Goal: Task Accomplishment & Management: Manage account settings

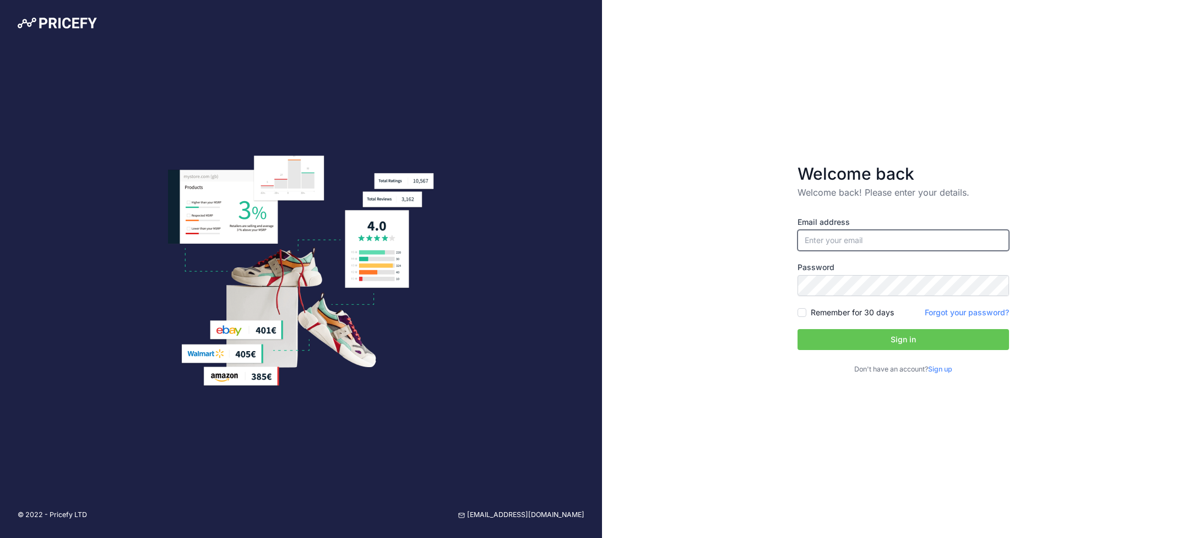
click at [864, 235] on input "email" at bounding box center [904, 240] width 212 height 21
type input "[EMAIL_ADDRESS][DOMAIN_NAME]"
click at [803, 313] on input "Remember for 30 days" at bounding box center [802, 312] width 9 height 9
checkbox input "true"
click at [836, 342] on button "Sign in" at bounding box center [904, 339] width 212 height 21
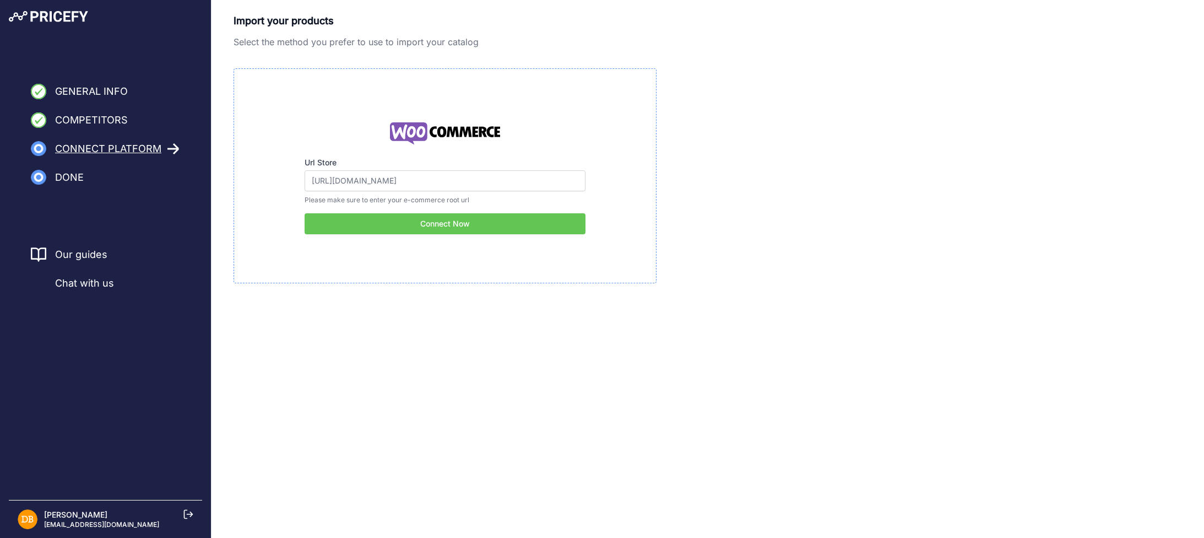
drag, startPoint x: 105, startPoint y: 281, endPoint x: 84, endPoint y: 285, distance: 21.3
click at [84, 285] on span "Chat with us" at bounding box center [84, 282] width 59 height 15
click at [105, 284] on span "Chat with us" at bounding box center [84, 282] width 59 height 15
click at [257, 308] on link "Back" at bounding box center [275, 304] width 83 height 21
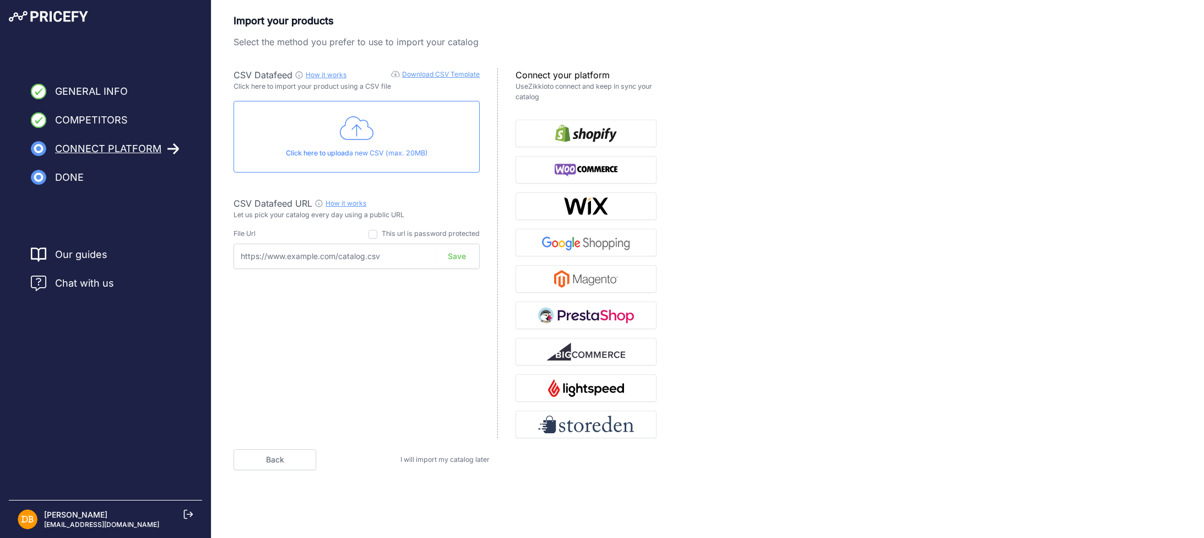
click at [263, 455] on link "Back" at bounding box center [275, 459] width 83 height 21
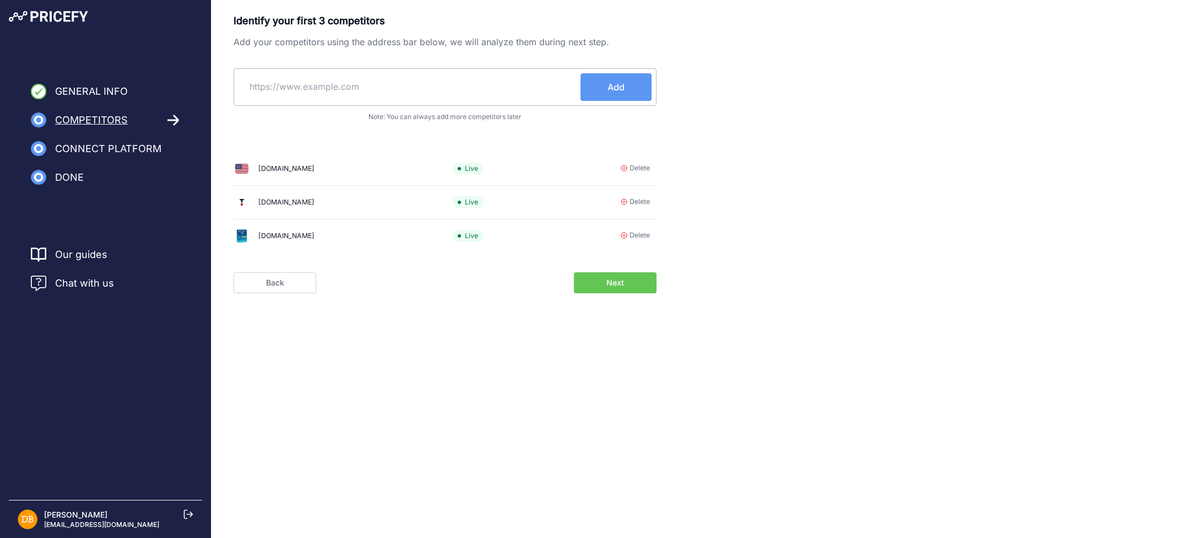
click at [94, 284] on span "Chat with us" at bounding box center [84, 282] width 59 height 15
click at [81, 284] on span "Chat with us" at bounding box center [84, 282] width 59 height 15
click at [52, 15] on img at bounding box center [48, 16] width 79 height 11
click at [593, 285] on button "Next" at bounding box center [615, 282] width 83 height 21
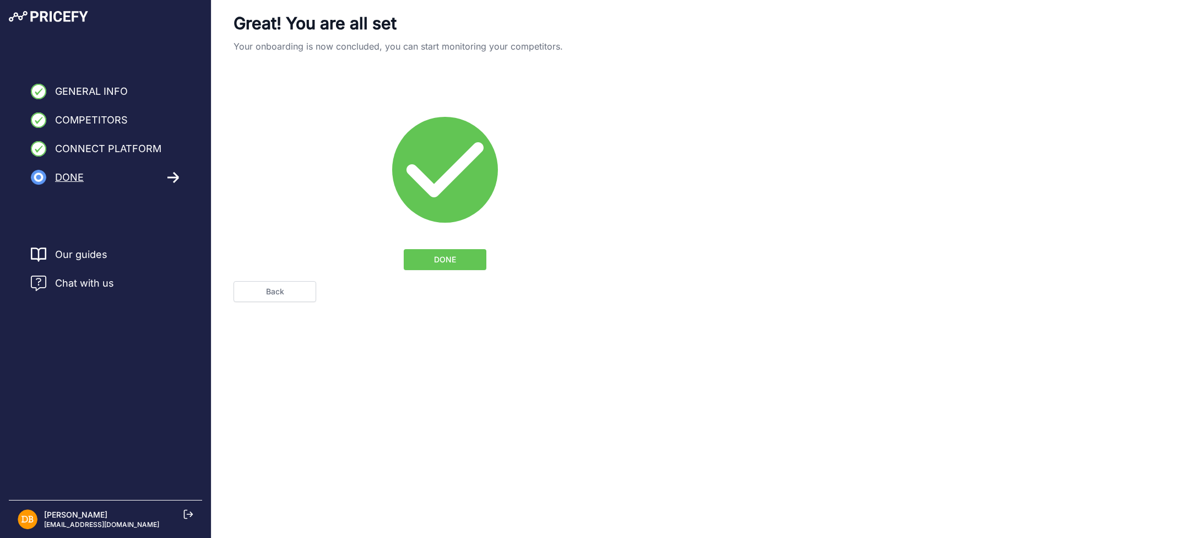
click at [456, 260] on button "DONE" at bounding box center [445, 259] width 83 height 21
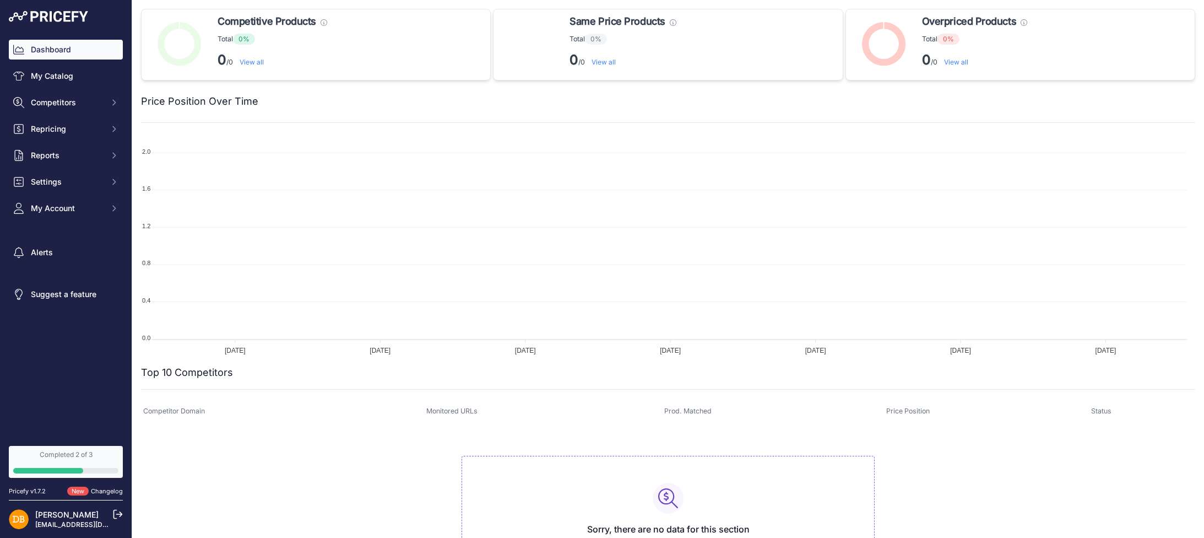
click at [63, 14] on img at bounding box center [48, 16] width 79 height 11
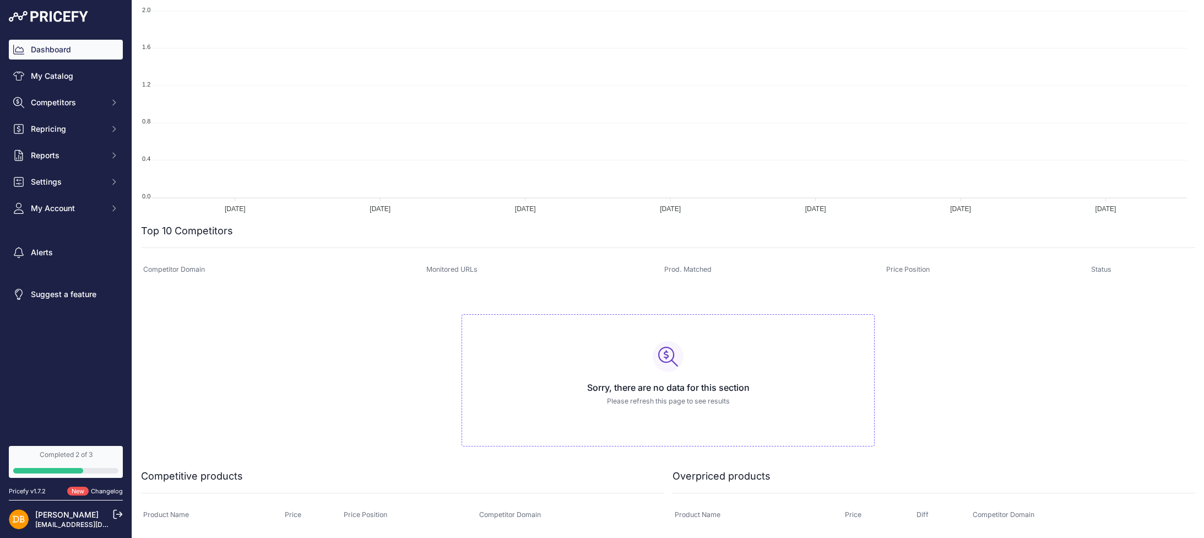
scroll to position [317, 0]
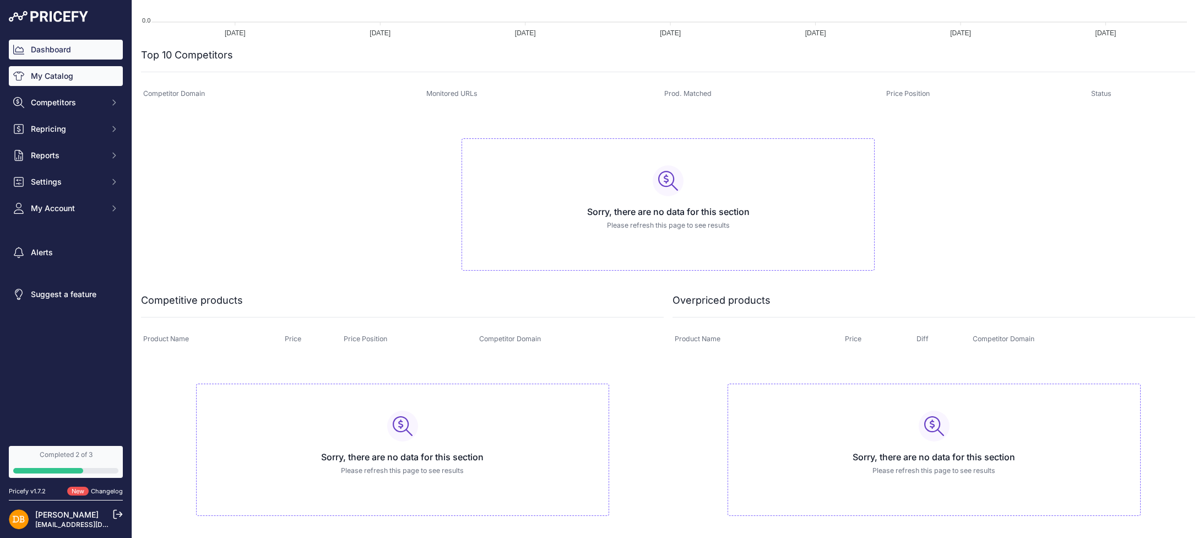
click at [62, 76] on link "My Catalog" at bounding box center [66, 76] width 114 height 20
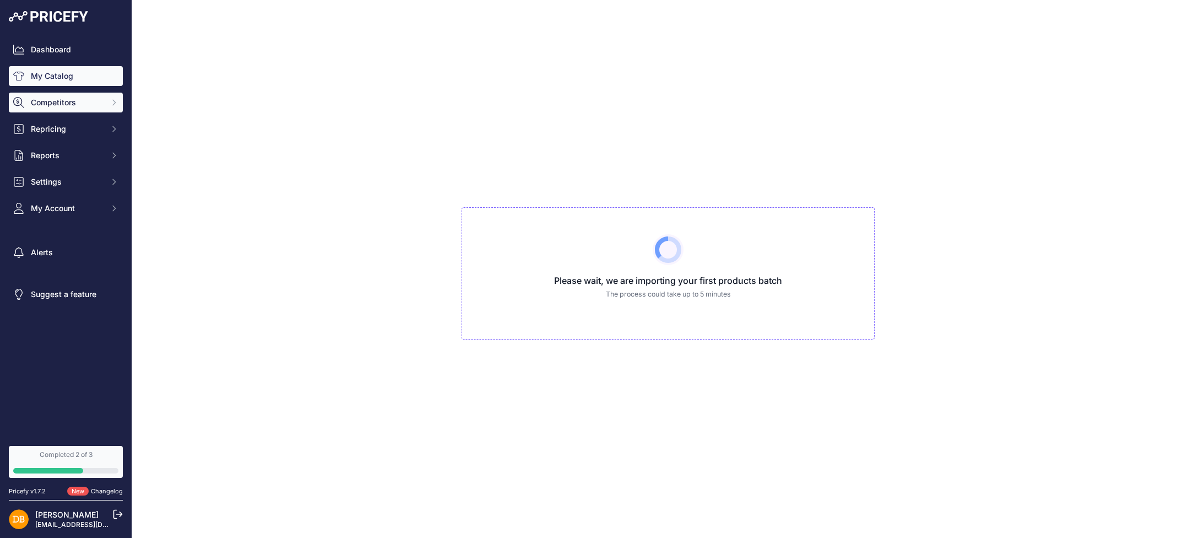
click at [63, 107] on span "Competitors" at bounding box center [67, 102] width 72 height 11
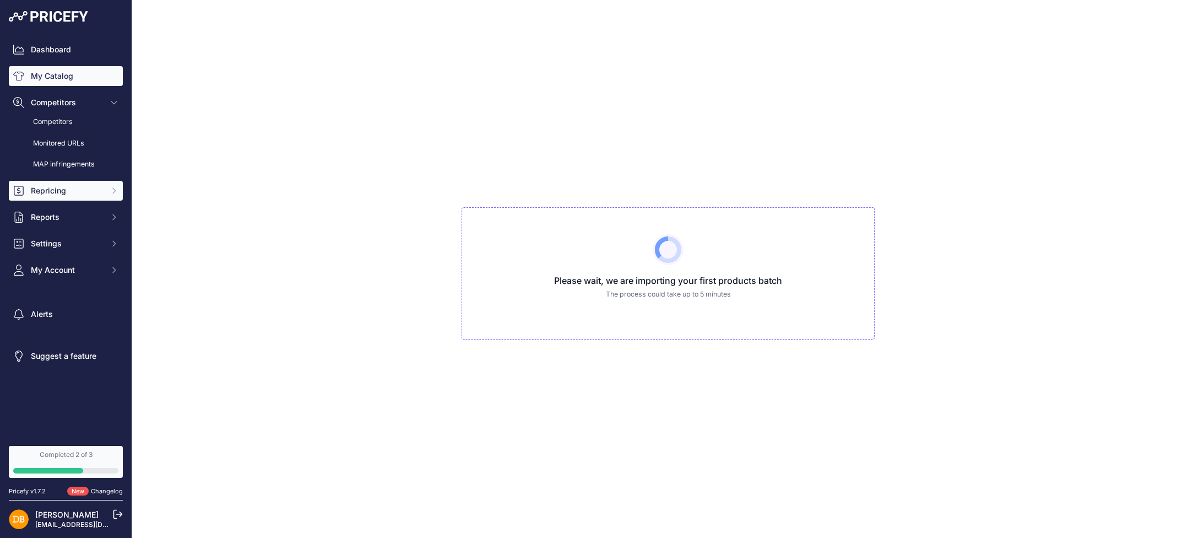
click at [50, 194] on span "Repricing" at bounding box center [67, 190] width 72 height 11
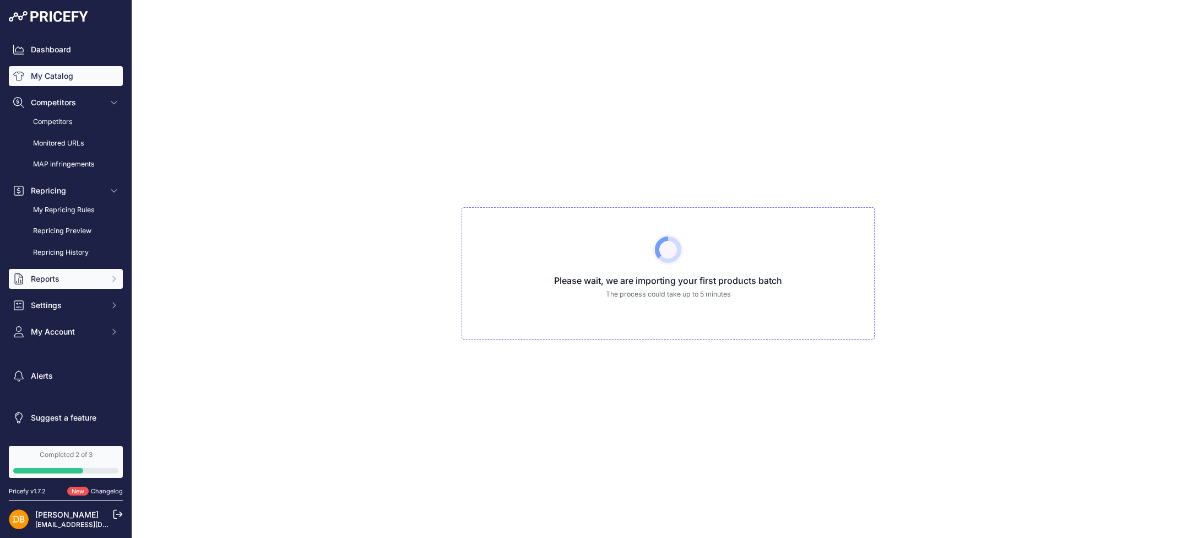
click at [39, 279] on span "Reports" at bounding box center [67, 278] width 72 height 11
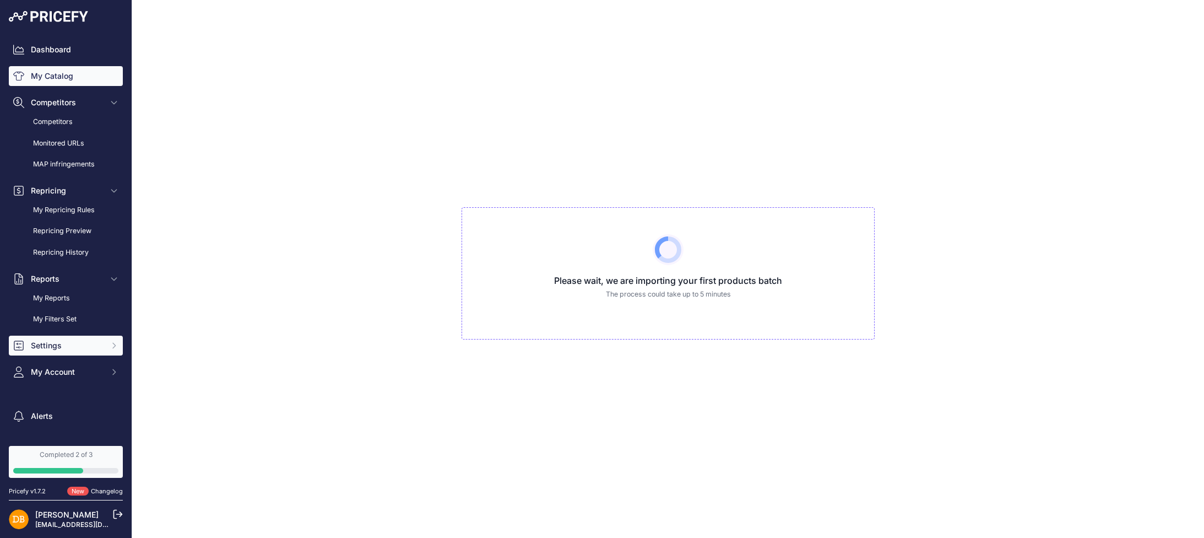
click at [50, 350] on span "Settings" at bounding box center [67, 345] width 72 height 11
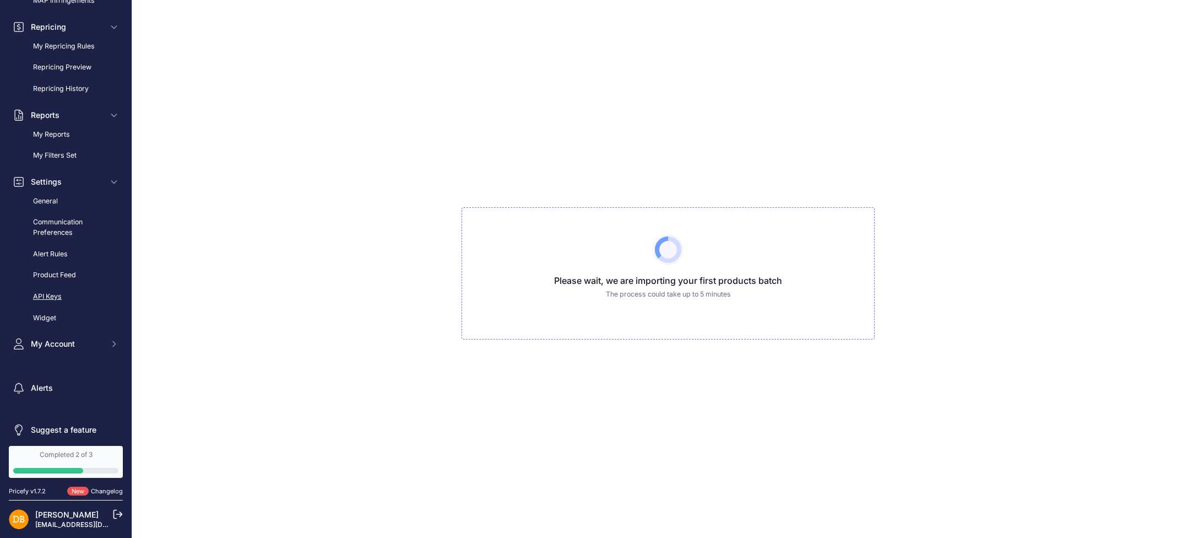
scroll to position [165, 0]
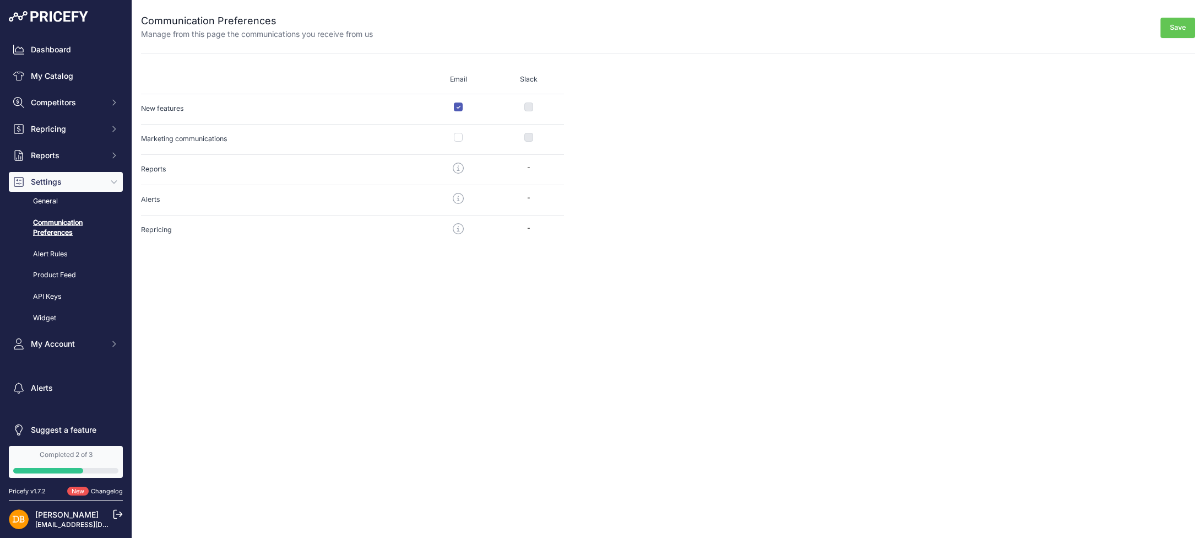
scroll to position [7, 0]
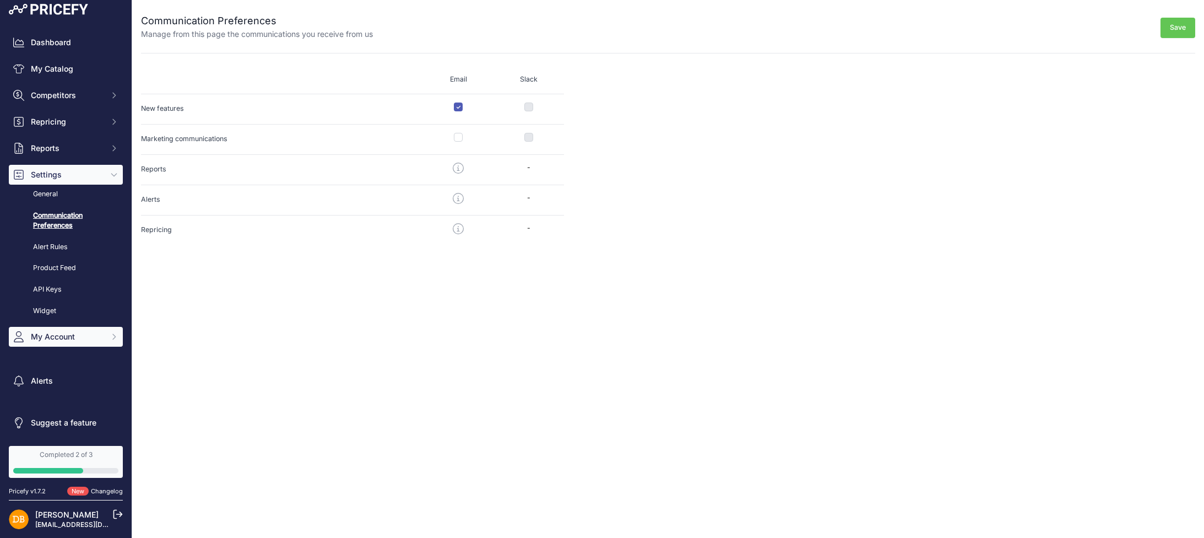
click at [110, 337] on icon "Sidebar" at bounding box center [114, 336] width 9 height 9
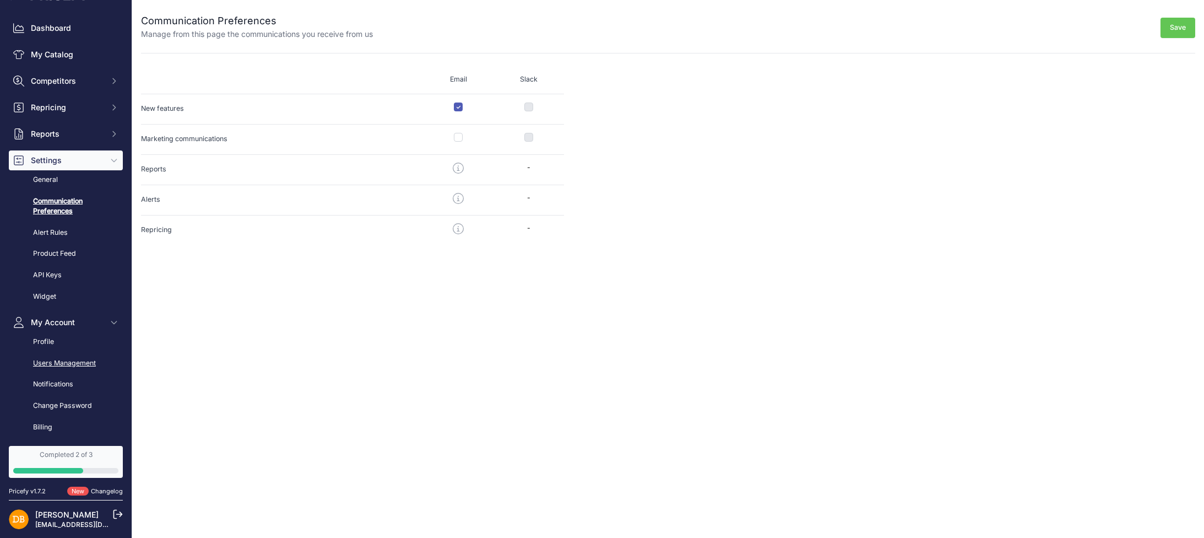
scroll to position [111, 0]
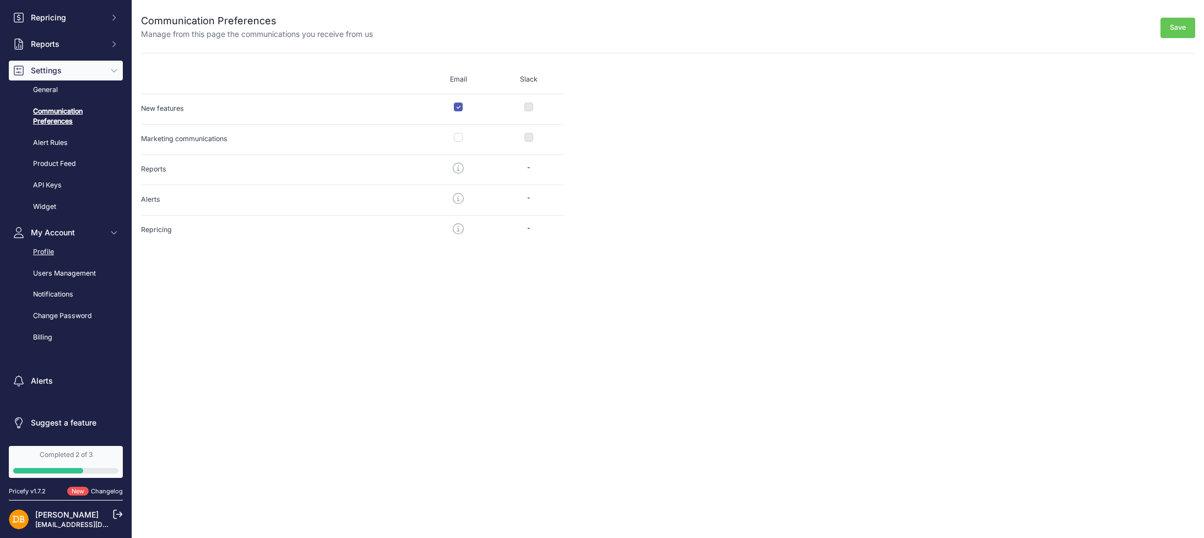
click at [46, 250] on link "Profile" at bounding box center [66, 251] width 114 height 19
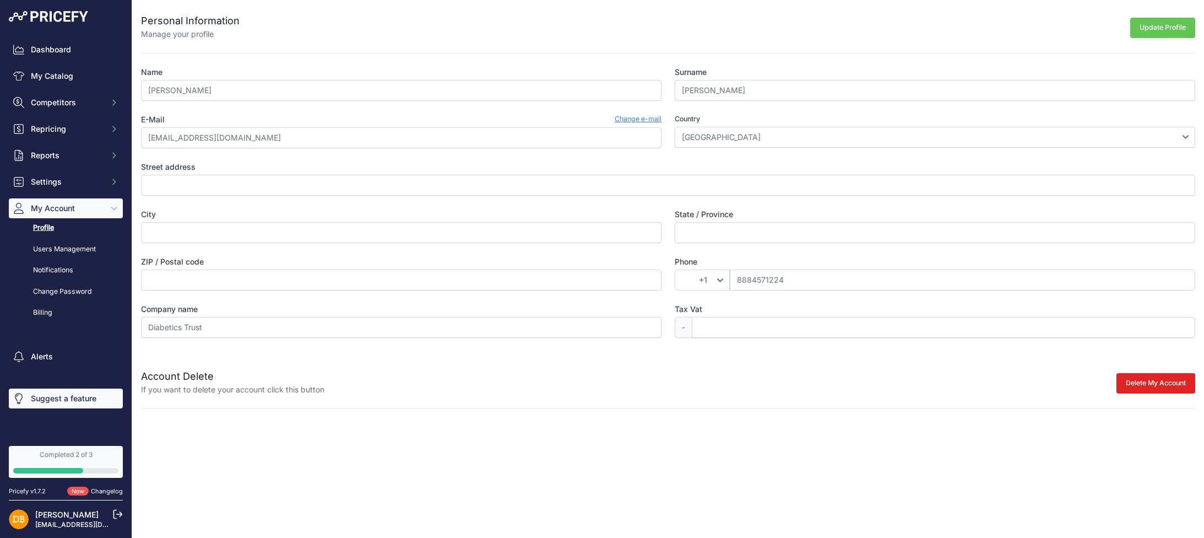
click at [72, 392] on link "Suggest a feature" at bounding box center [66, 398] width 114 height 20
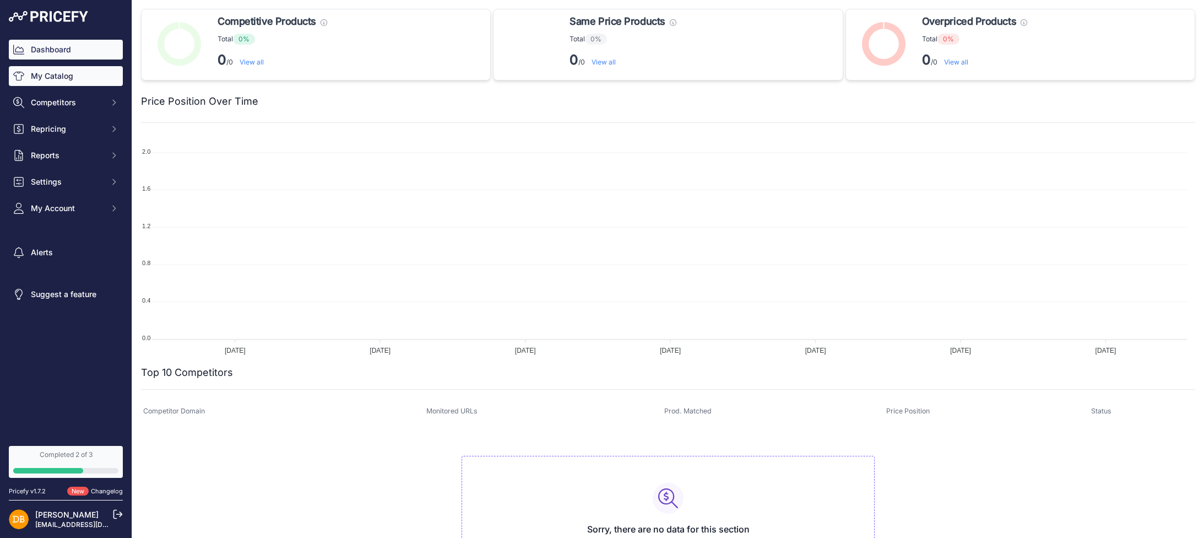
click at [74, 80] on link "My Catalog" at bounding box center [66, 76] width 114 height 20
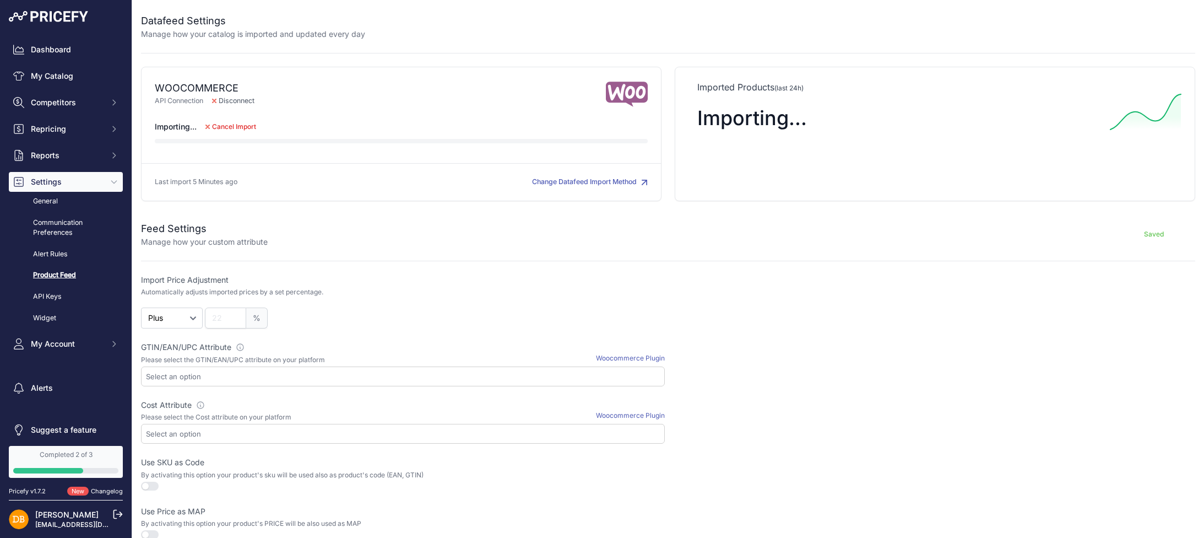
click at [230, 127] on span "Cancel Import" at bounding box center [234, 126] width 44 height 9
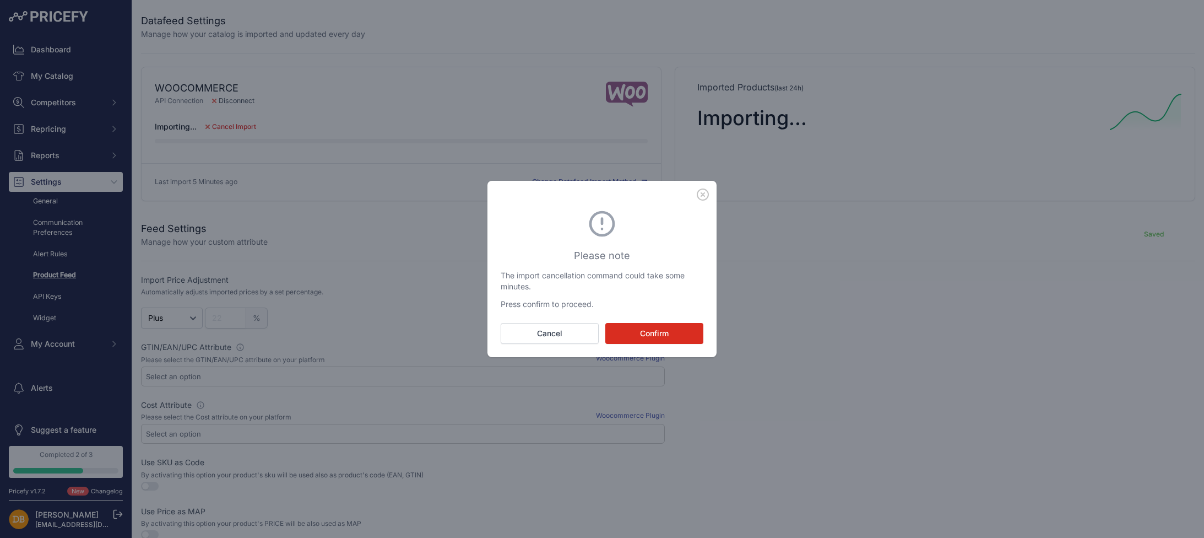
click at [635, 335] on button "Confirm" at bounding box center [654, 333] width 98 height 21
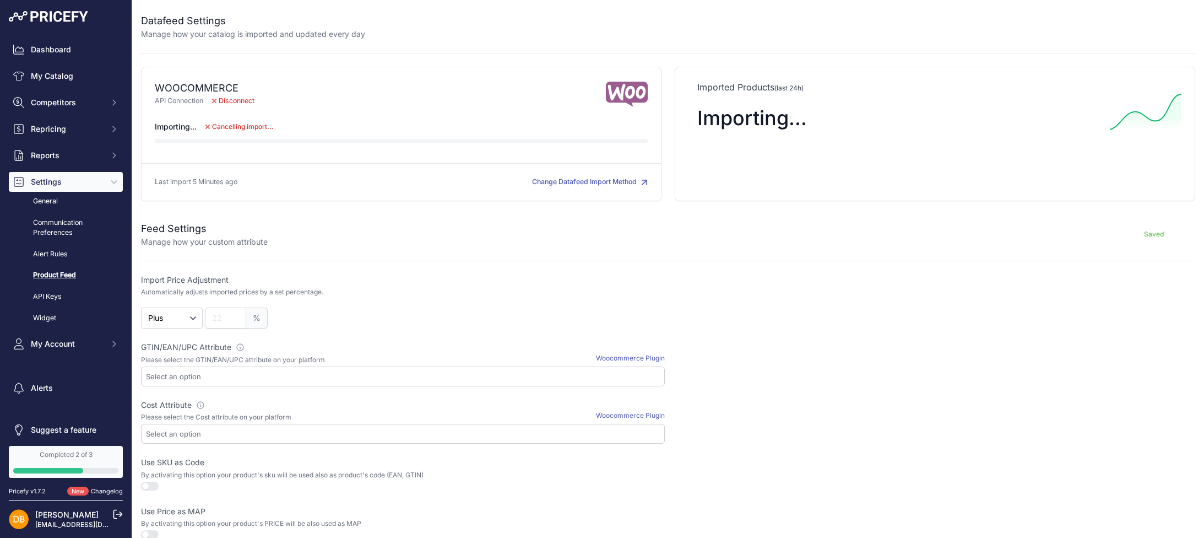
click at [221, 102] on span "Disconnect" at bounding box center [233, 101] width 60 height 10
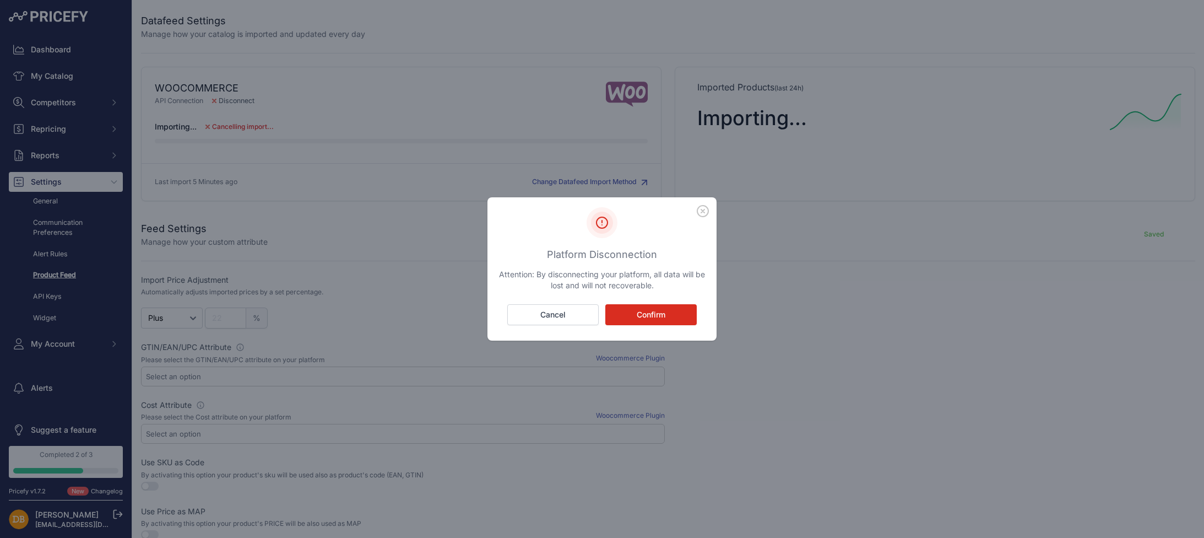
click at [701, 213] on icon "button" at bounding box center [702, 210] width 11 height 11
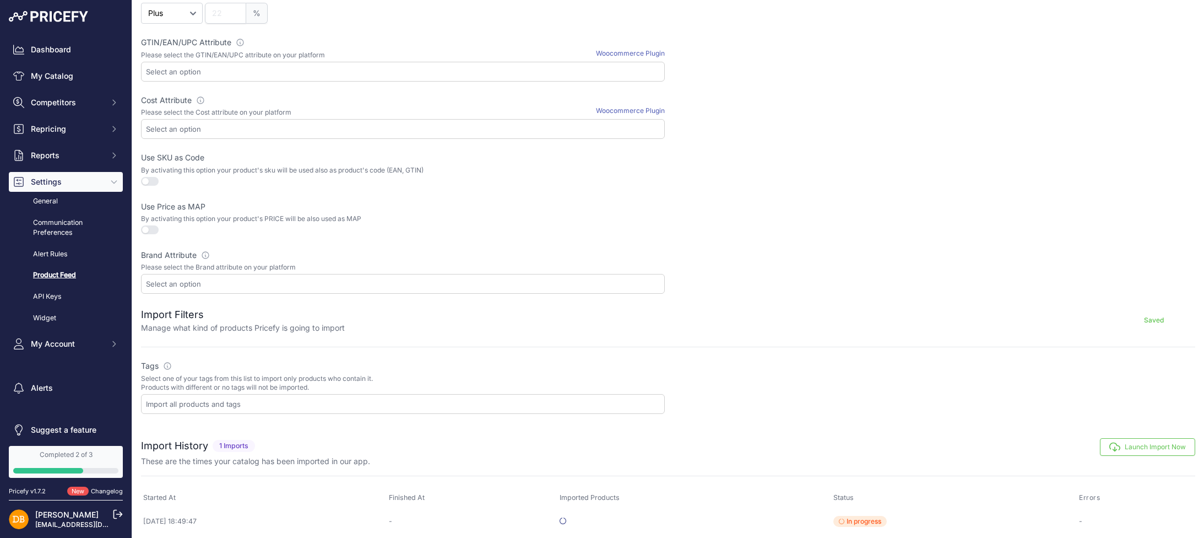
scroll to position [310, 0]
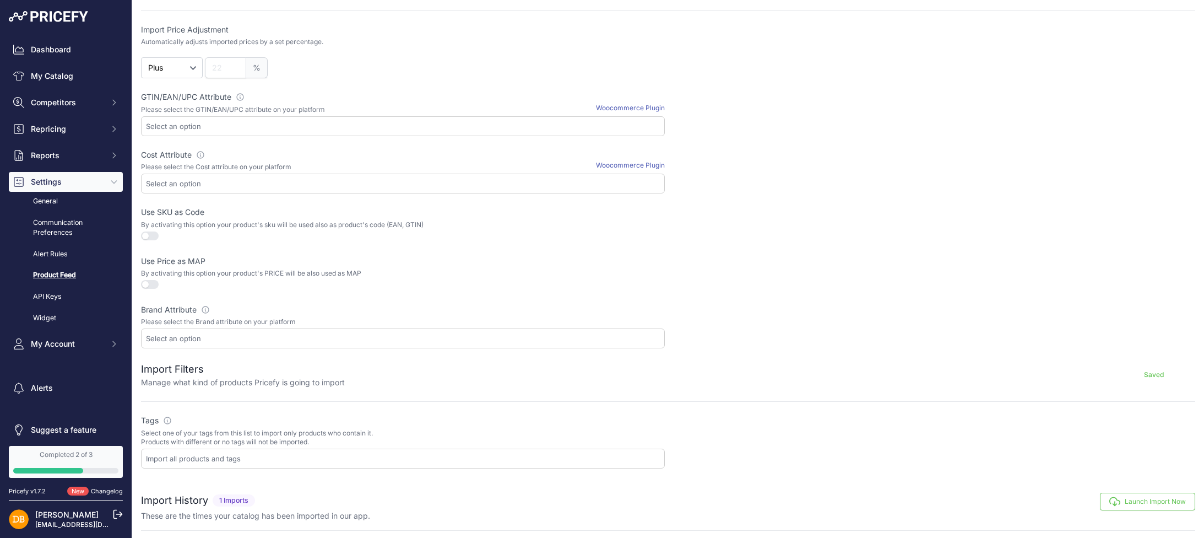
scroll to position [309, 0]
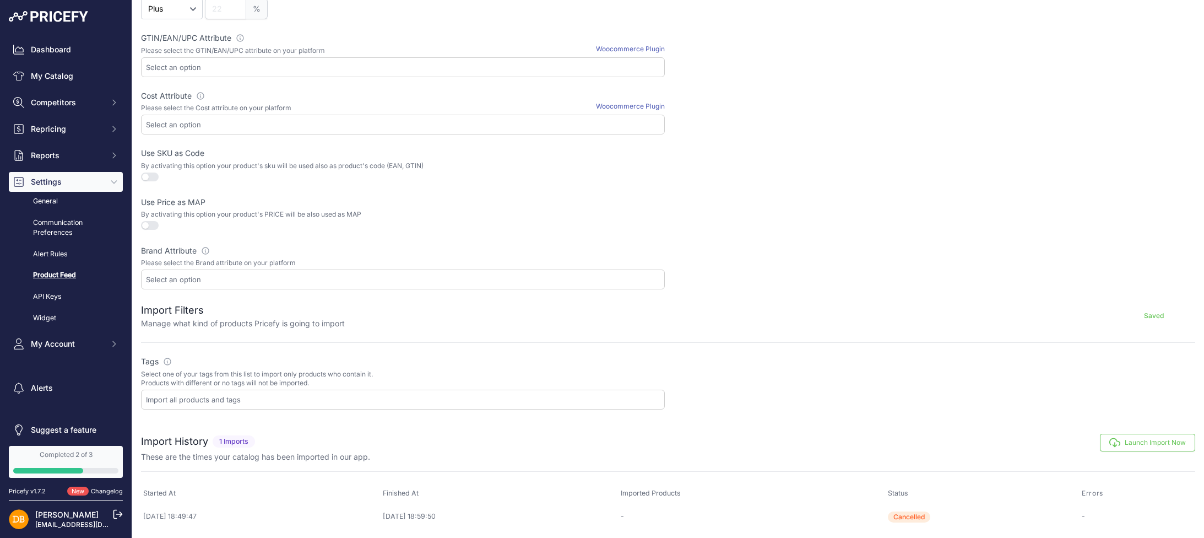
click span "Cancelled"
click button "Launch Import Now"
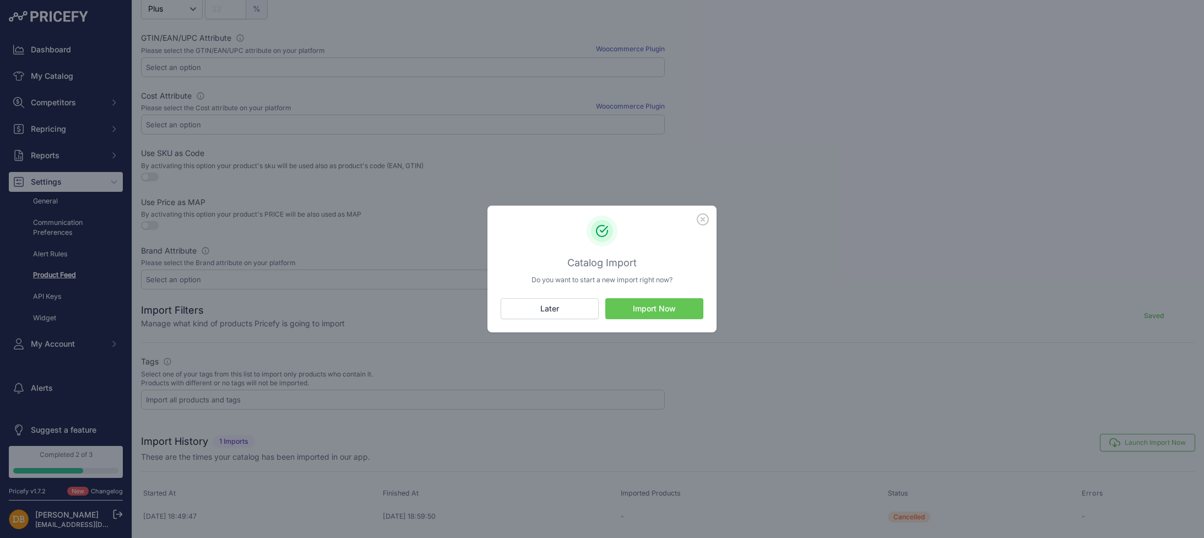
click button "Import Now"
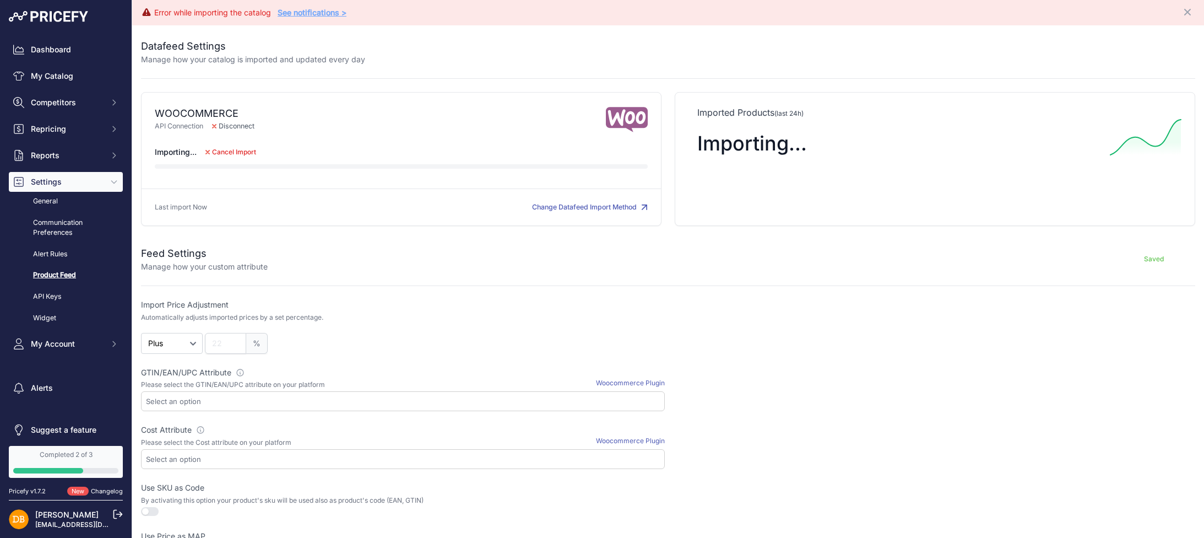
drag, startPoint x: 317, startPoint y: 13, endPoint x: 306, endPoint y: 14, distance: 10.5
click at [306, 14] on link "See notifications >" at bounding box center [312, 12] width 69 height 9
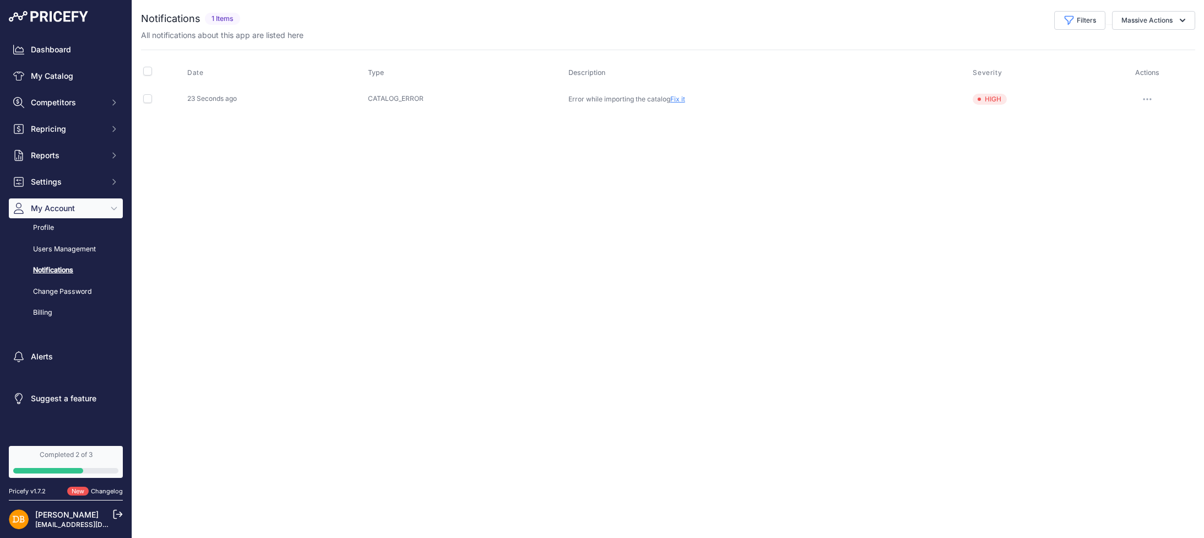
click at [676, 101] on link "Fix it" at bounding box center [677, 99] width 15 height 8
click at [1144, 96] on button "button" at bounding box center [1147, 98] width 22 height 15
click at [828, 140] on div "Close You are not connected to the internet." at bounding box center [668, 269] width 1072 height 538
click at [675, 97] on link "Fix it" at bounding box center [677, 99] width 15 height 8
click at [1144, 101] on button "button" at bounding box center [1147, 98] width 22 height 15
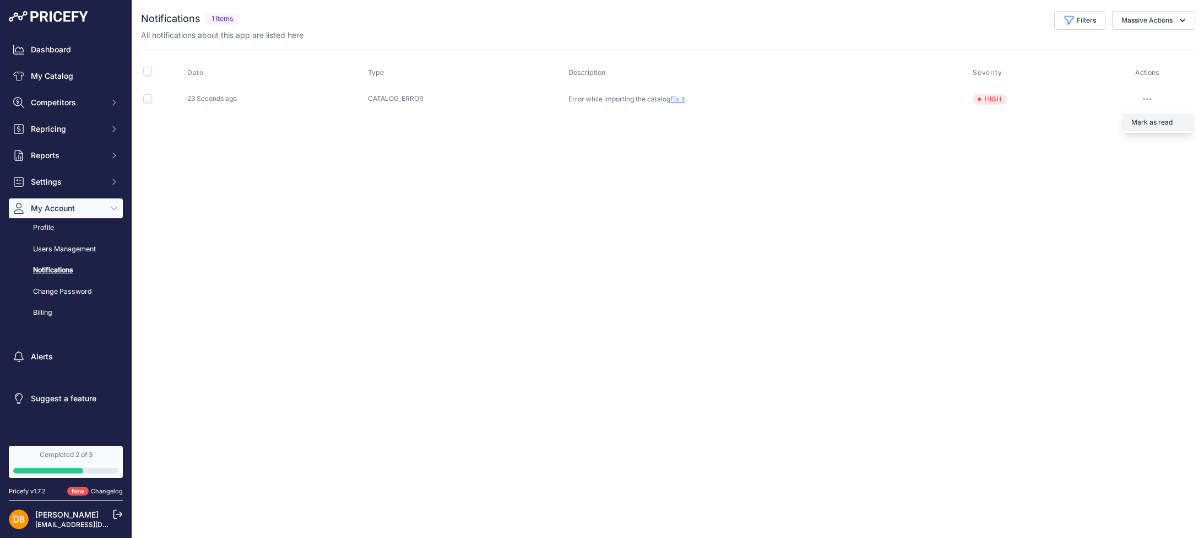
click at [1146, 119] on button "Mark as read" at bounding box center [1158, 122] width 71 height 18
click at [50, 232] on link "Profile" at bounding box center [66, 227] width 114 height 19
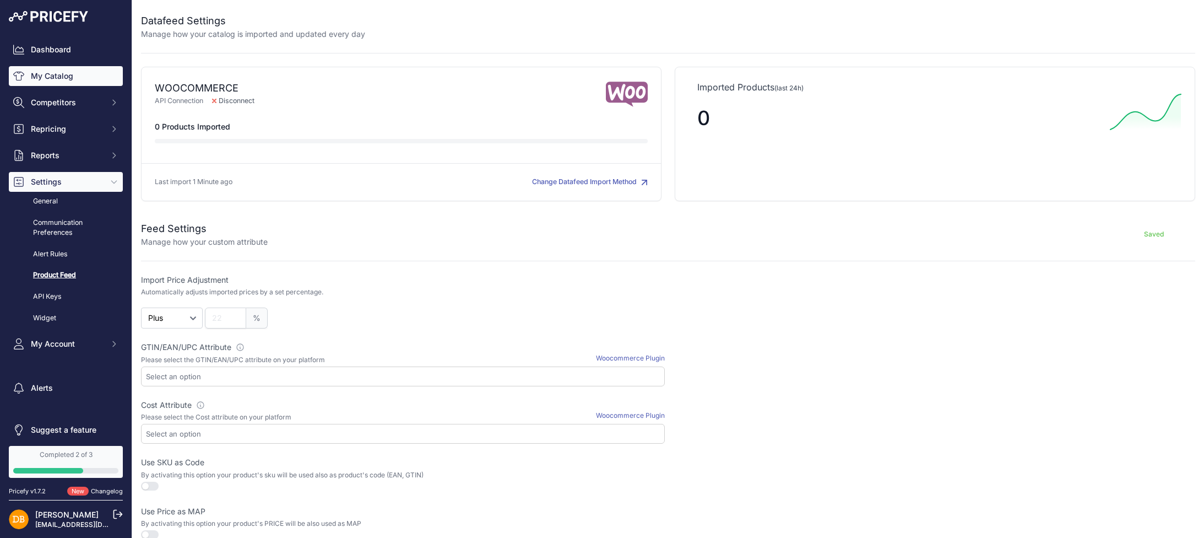
click at [77, 72] on link "My Catalog" at bounding box center [66, 76] width 114 height 20
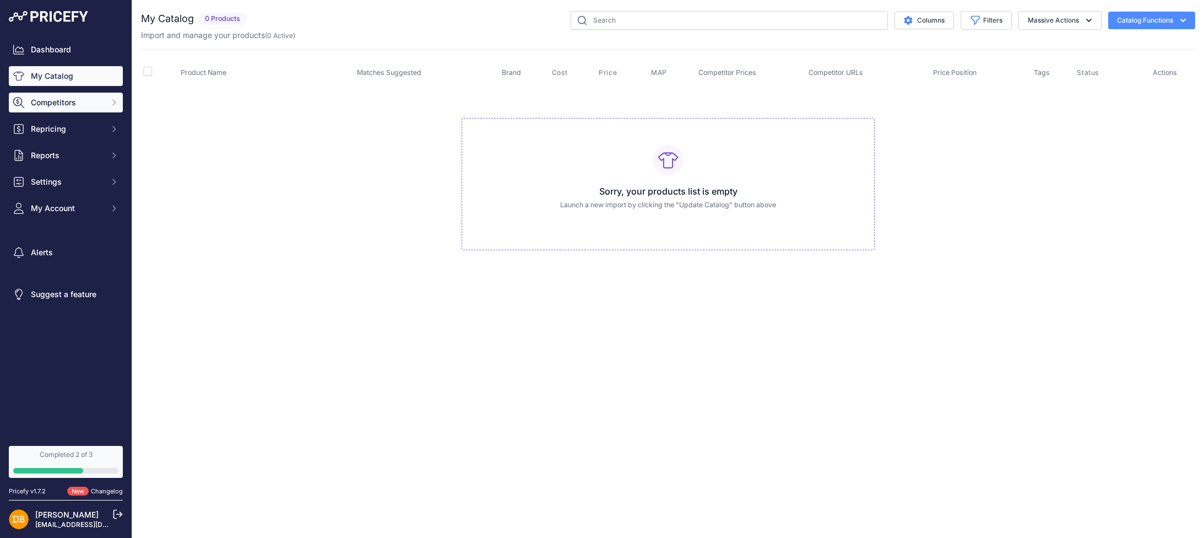
click at [73, 107] on span "Competitors" at bounding box center [67, 102] width 72 height 11
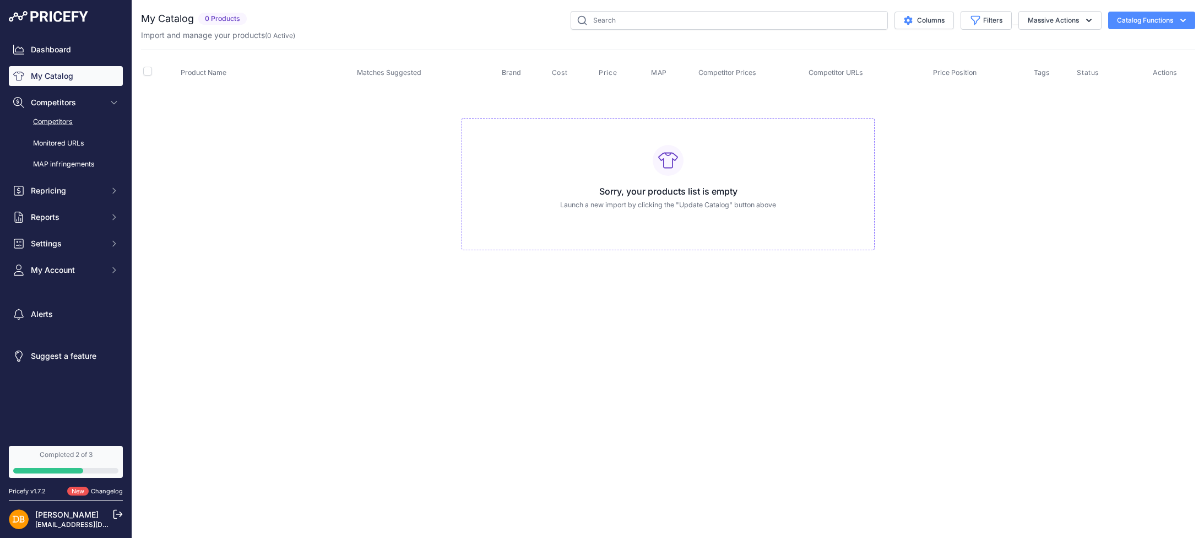
click at [81, 120] on link "Competitors" at bounding box center [66, 121] width 114 height 19
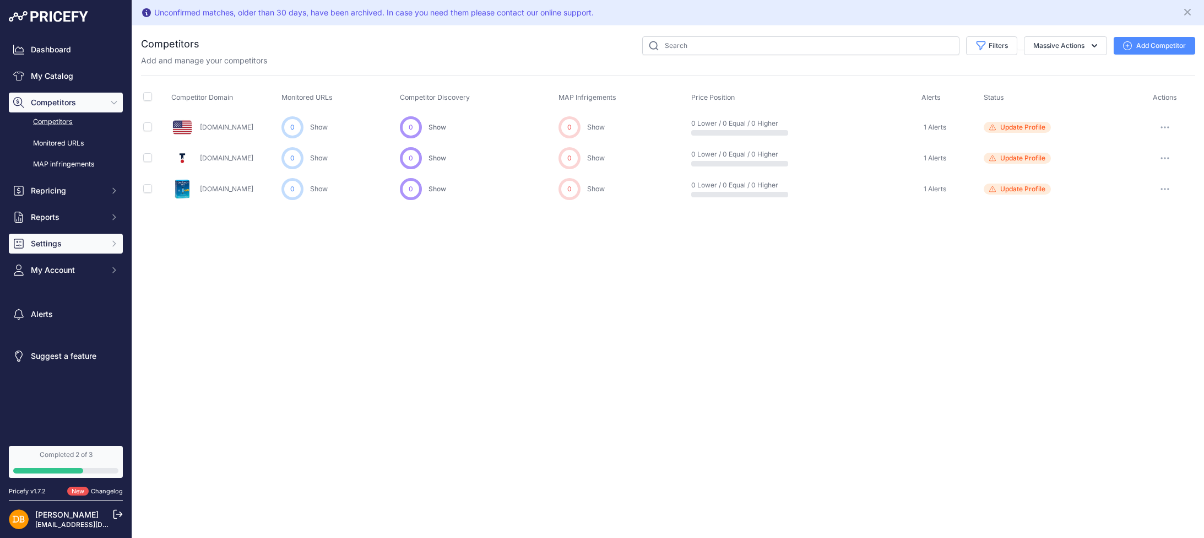
click at [58, 247] on span "Settings" at bounding box center [67, 243] width 72 height 11
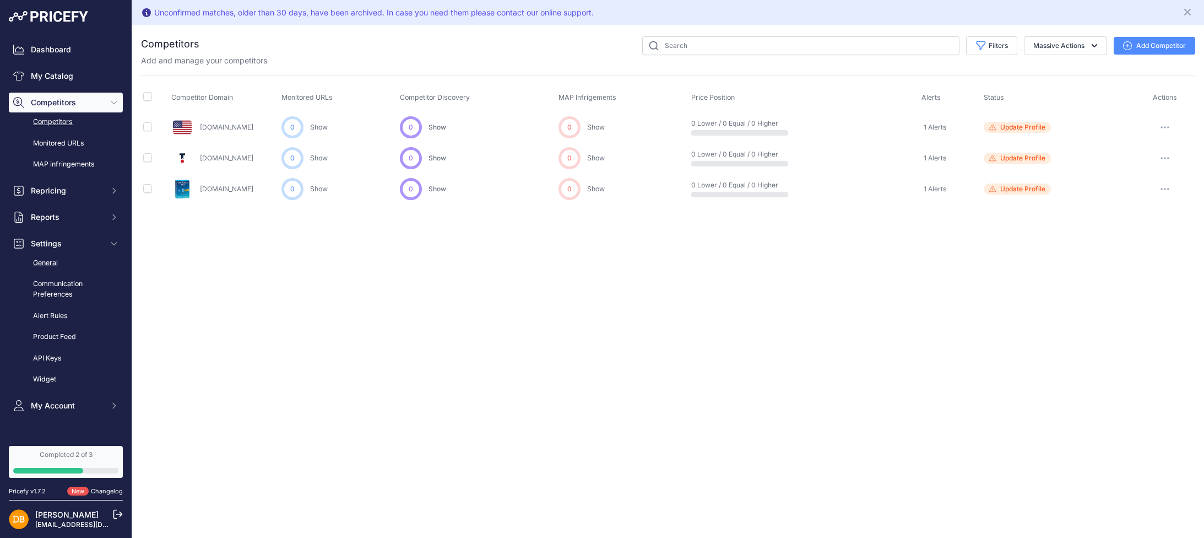
click at [63, 263] on link "General" at bounding box center [66, 262] width 114 height 19
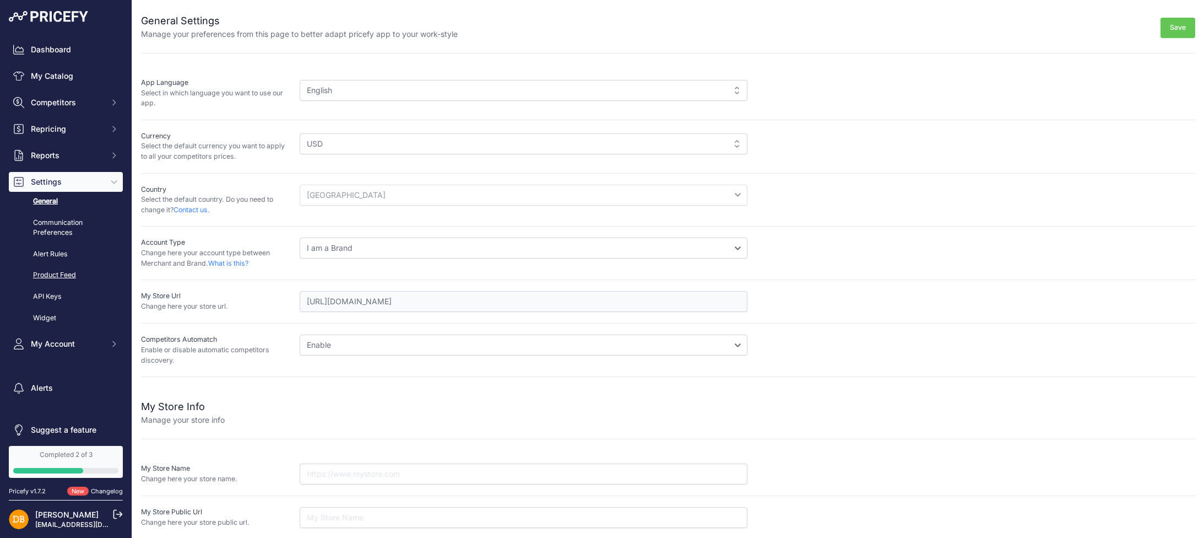
click at [62, 274] on link "Product Feed" at bounding box center [66, 275] width 114 height 19
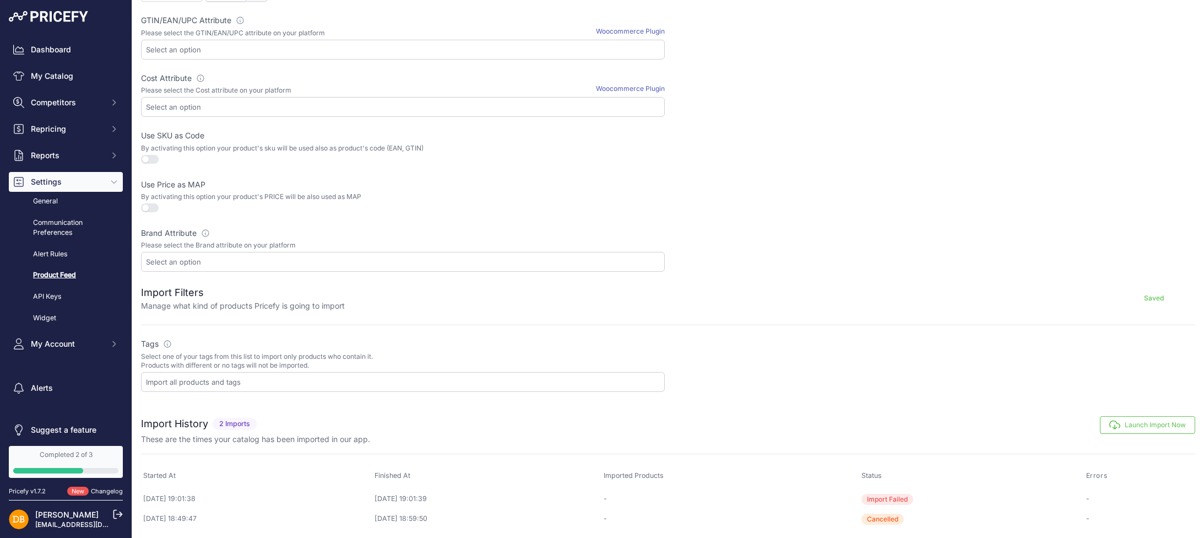
scroll to position [329, 0]
click at [1120, 422] on button "Launch Import Now" at bounding box center [1147, 423] width 95 height 18
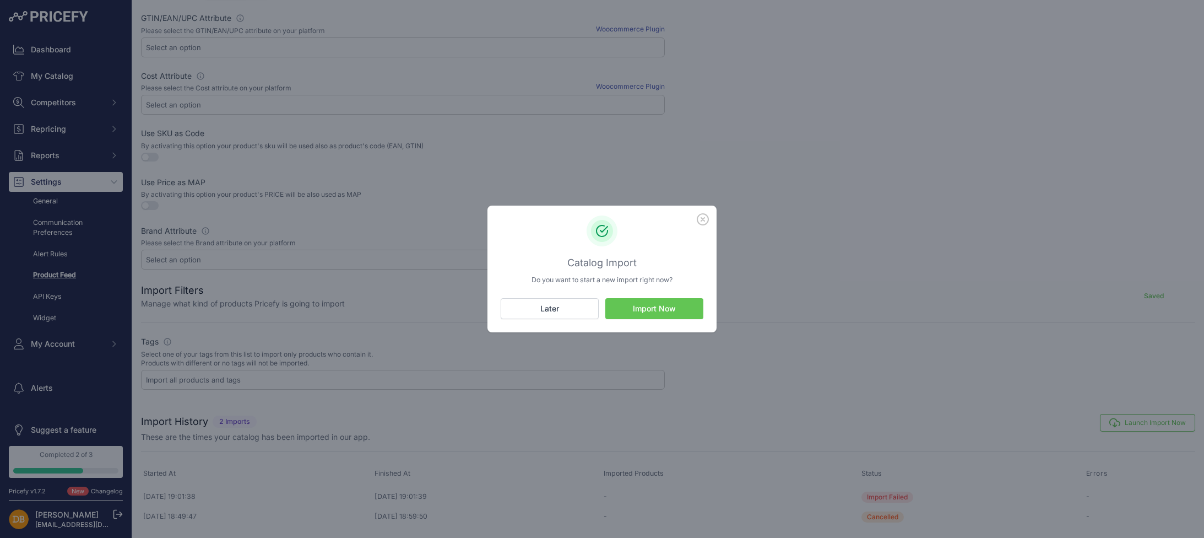
click at [646, 309] on button "Import Now" at bounding box center [654, 308] width 98 height 21
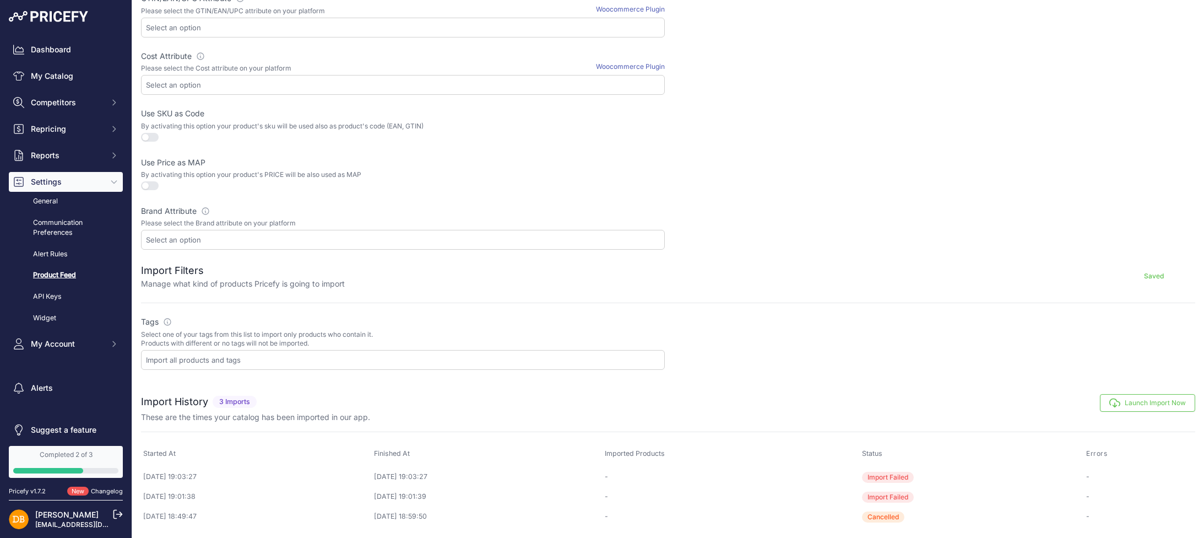
scroll to position [373, 0]
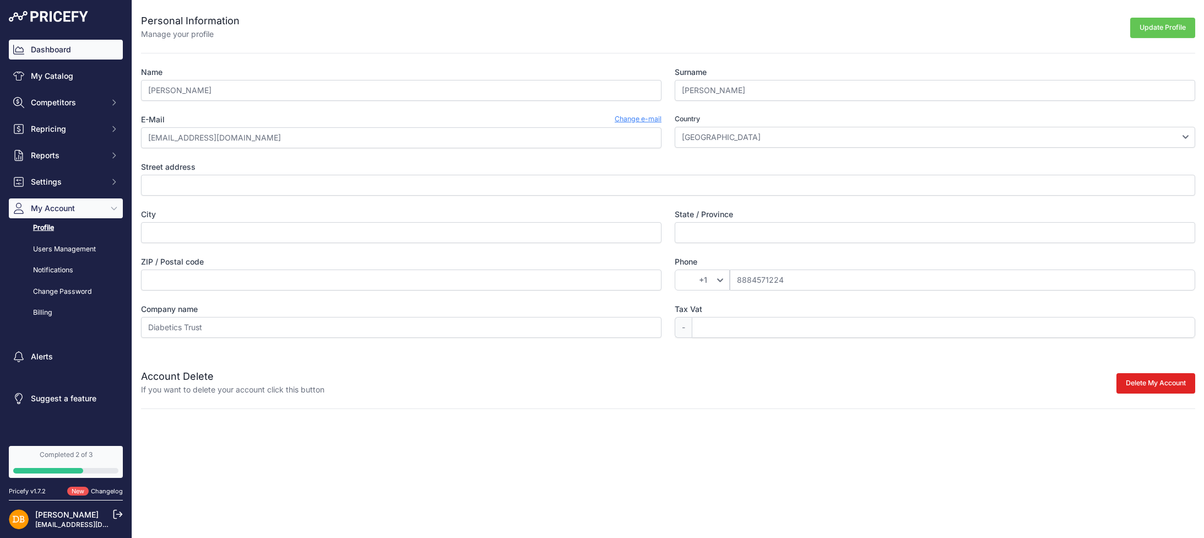
click at [71, 53] on link "Dashboard" at bounding box center [66, 50] width 114 height 20
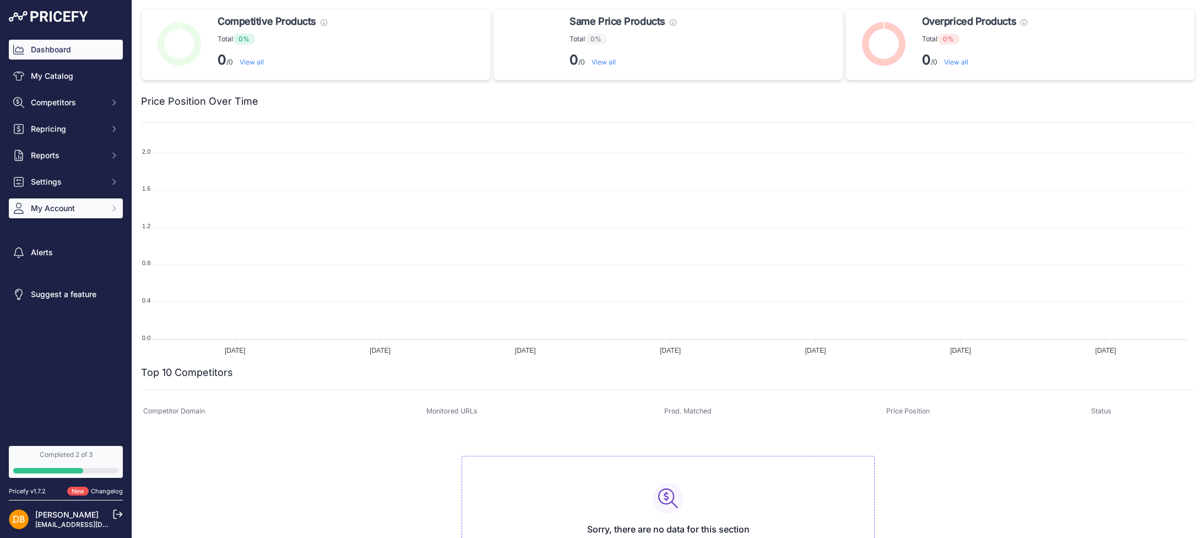
click at [64, 210] on span "My Account" at bounding box center [67, 208] width 72 height 11
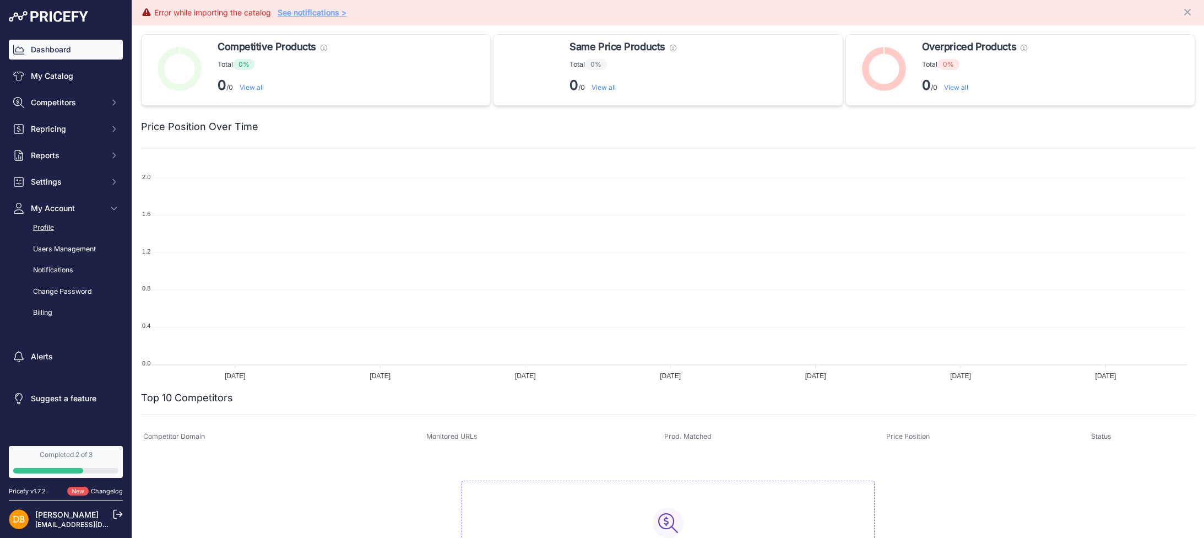
click at [60, 224] on link "Profile" at bounding box center [66, 227] width 114 height 19
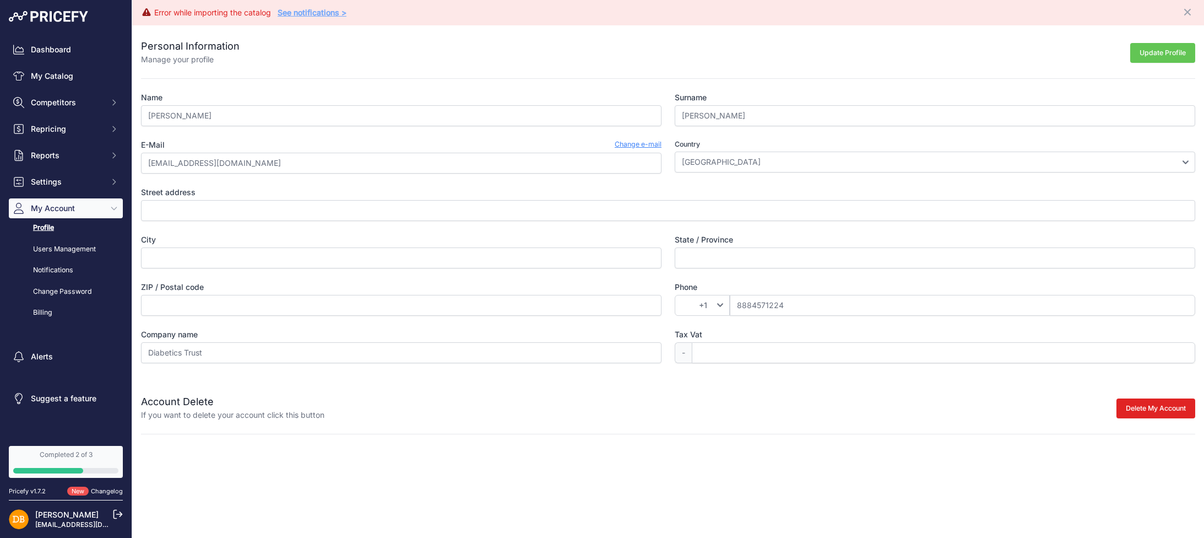
click at [299, 14] on link "See notifications >" at bounding box center [312, 12] width 69 height 9
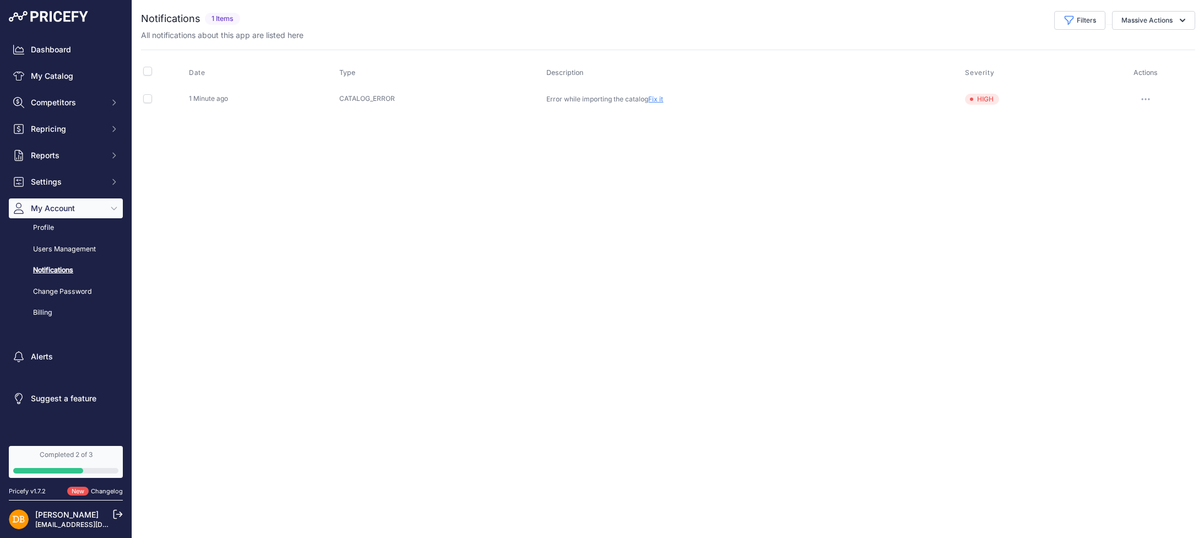
click at [657, 102] on link "Fix it" at bounding box center [655, 99] width 15 height 8
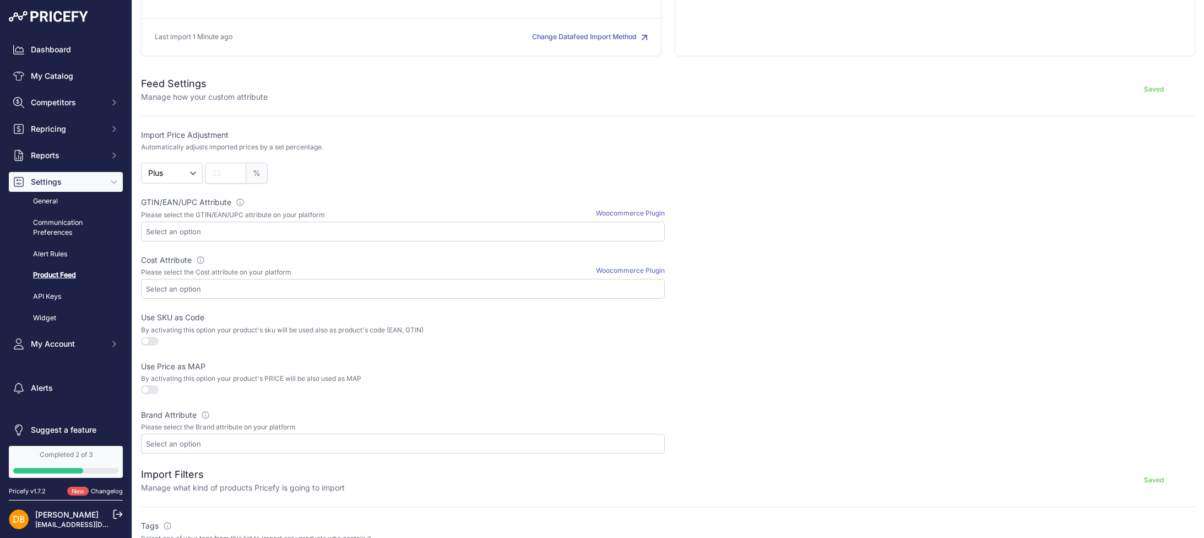
scroll to position [165, 0]
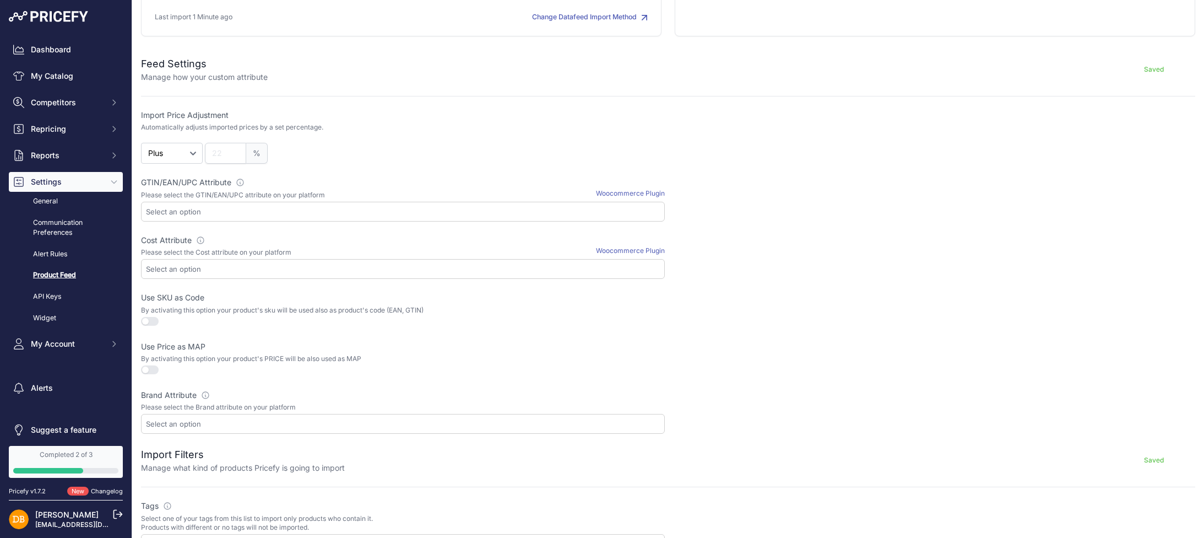
click at [626, 190] on link "Woocommerce Plugin" at bounding box center [630, 193] width 69 height 8
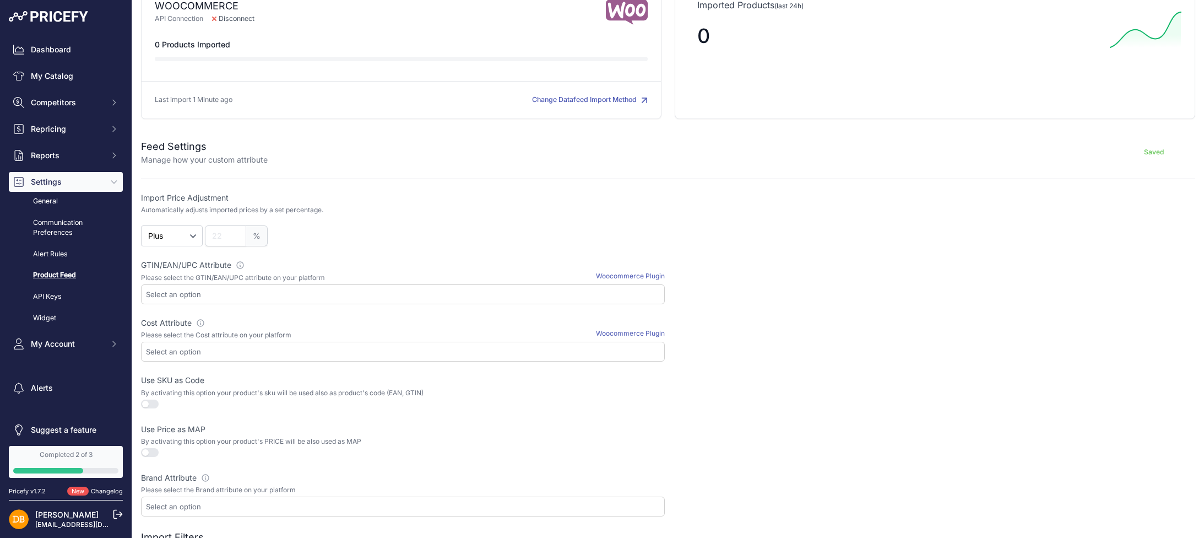
scroll to position [0, 0]
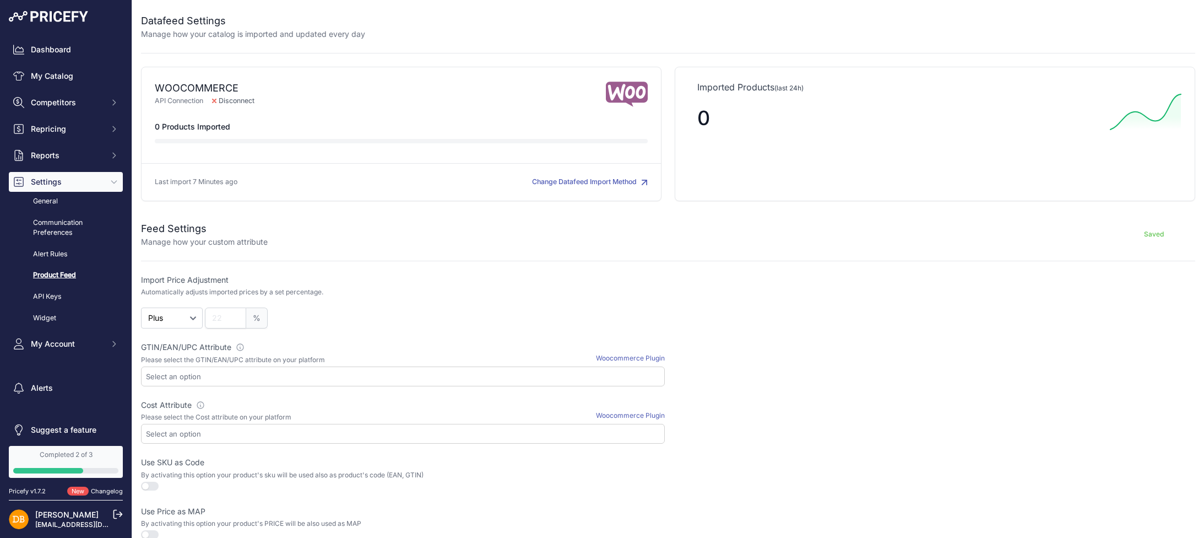
click at [966, 144] on div "Imported Products (last 24h) 0" at bounding box center [935, 134] width 521 height 134
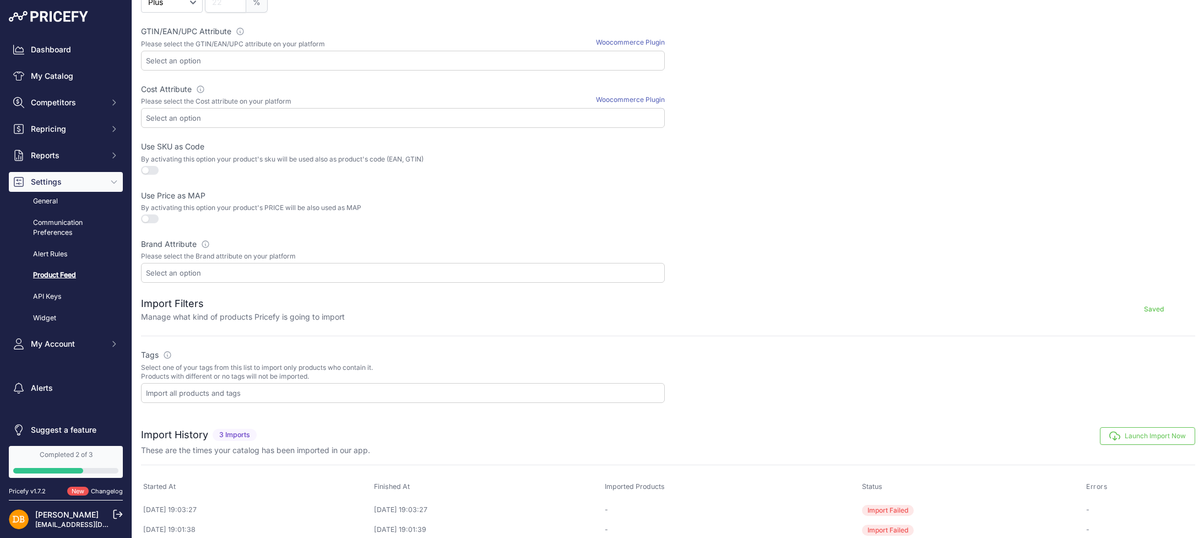
scroll to position [330, 0]
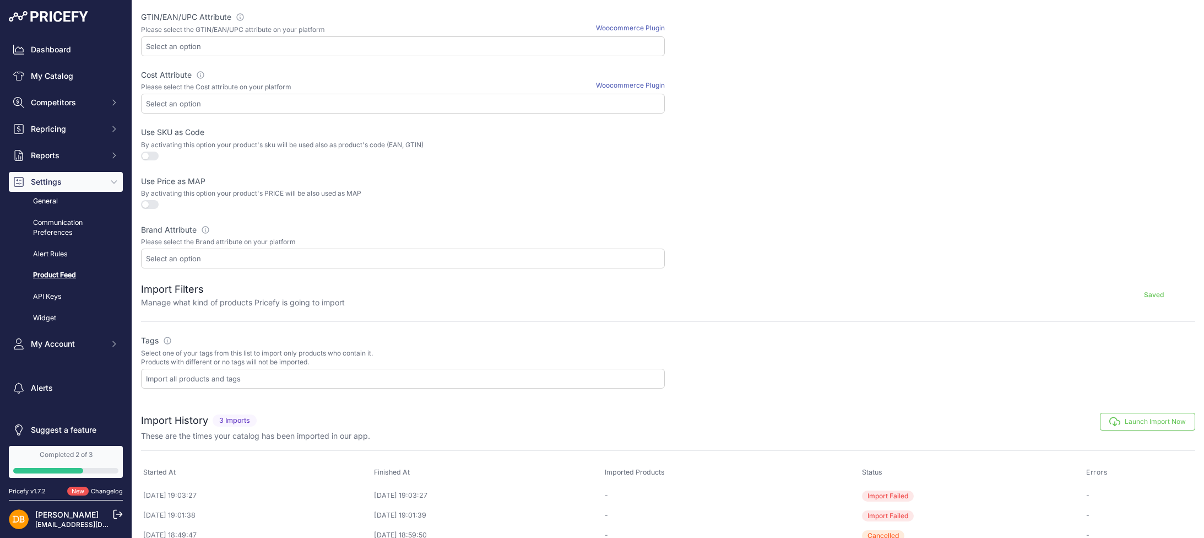
click at [175, 380] on input "text" at bounding box center [405, 378] width 518 height 10
type input "d"
type input "o"
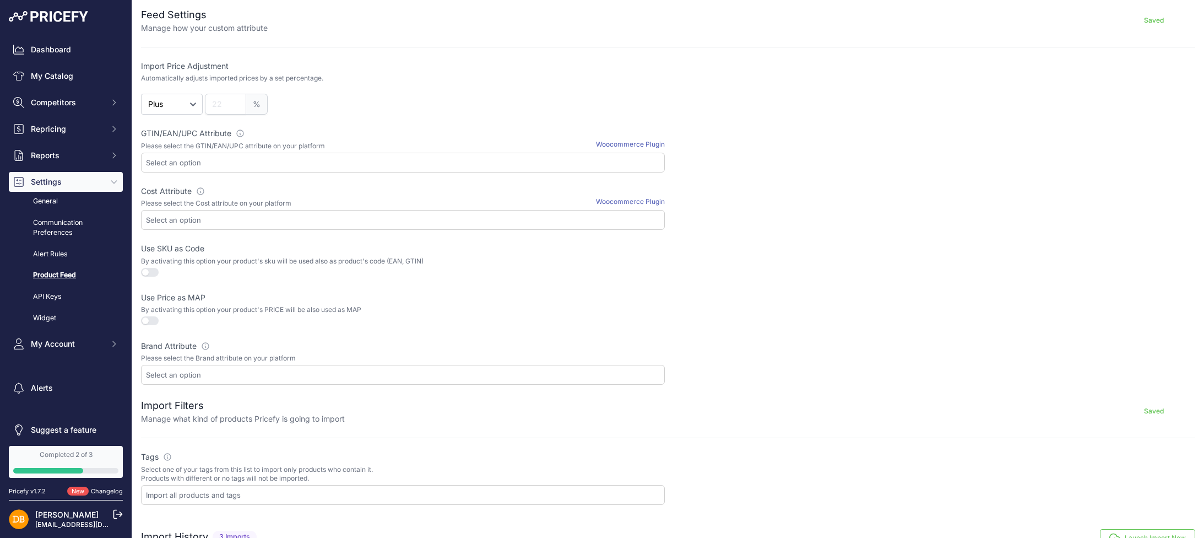
scroll to position [220, 0]
click at [189, 100] on select "Plus Minus" at bounding box center [172, 98] width 62 height 21
click at [340, 96] on div "%" at bounding box center [435, 98] width 460 height 21
click at [218, 101] on input "number" at bounding box center [225, 98] width 41 height 21
click at [377, 88] on div "%" at bounding box center [435, 98] width 460 height 21
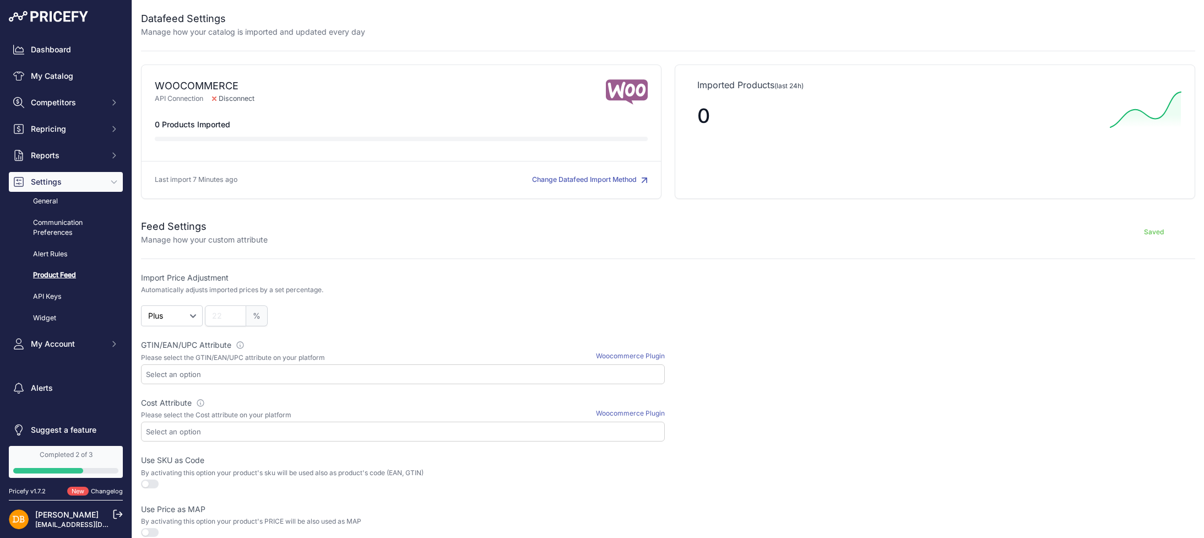
scroll to position [0, 0]
click at [580, 185] on button "Change Datafeed Import Method" at bounding box center [590, 182] width 116 height 10
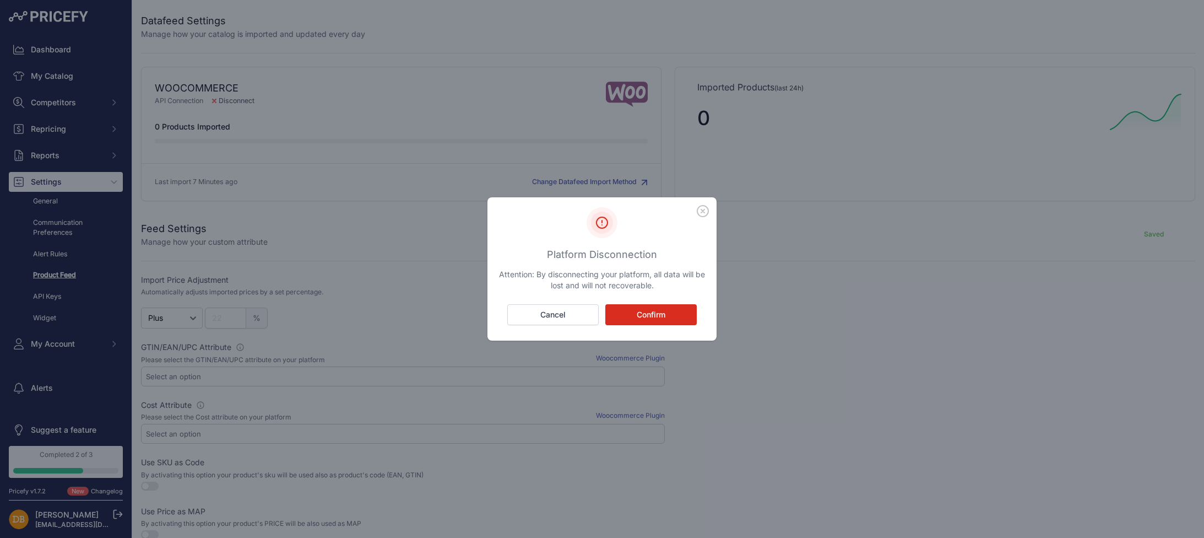
click at [704, 213] on icon "button" at bounding box center [703, 211] width 12 height 12
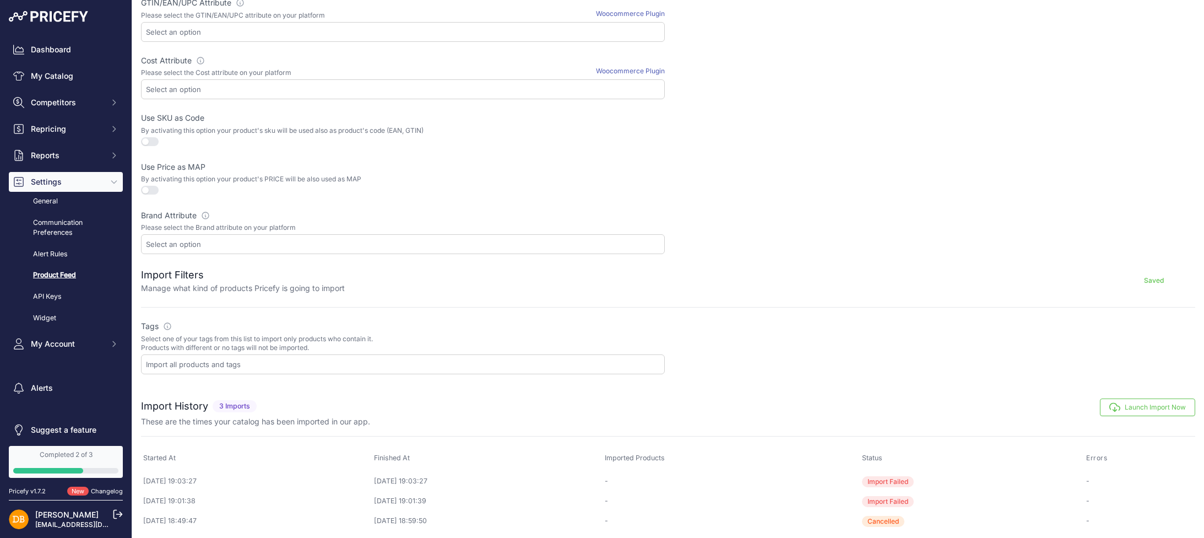
scroll to position [349, 0]
click at [193, 242] on input "text" at bounding box center [405, 240] width 518 height 10
click at [1123, 409] on button "Launch Import Now" at bounding box center [1147, 403] width 95 height 18
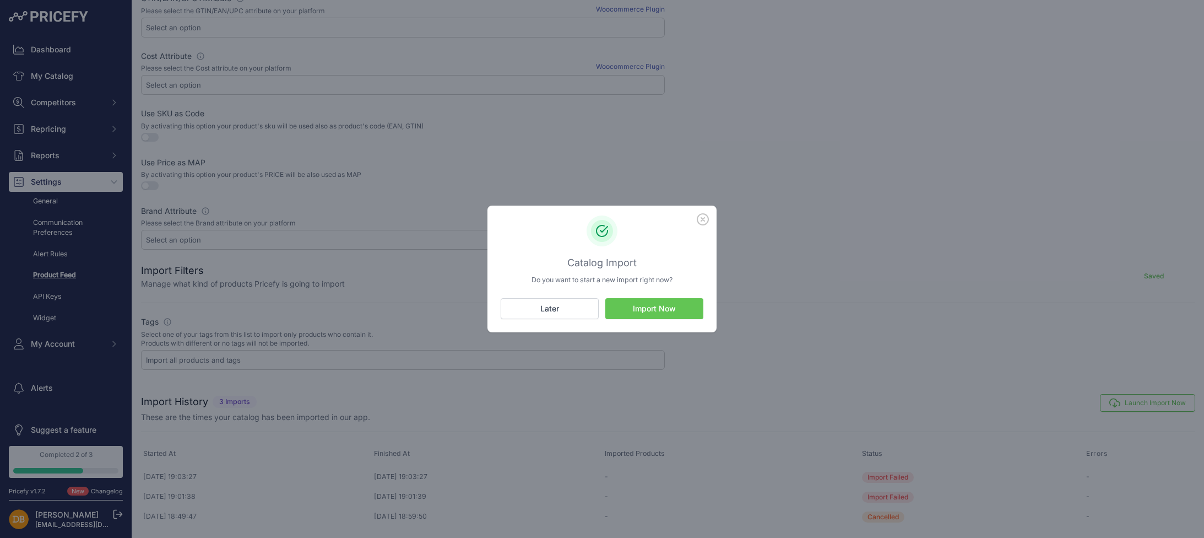
click at [629, 309] on button "Import Now" at bounding box center [654, 308] width 98 height 21
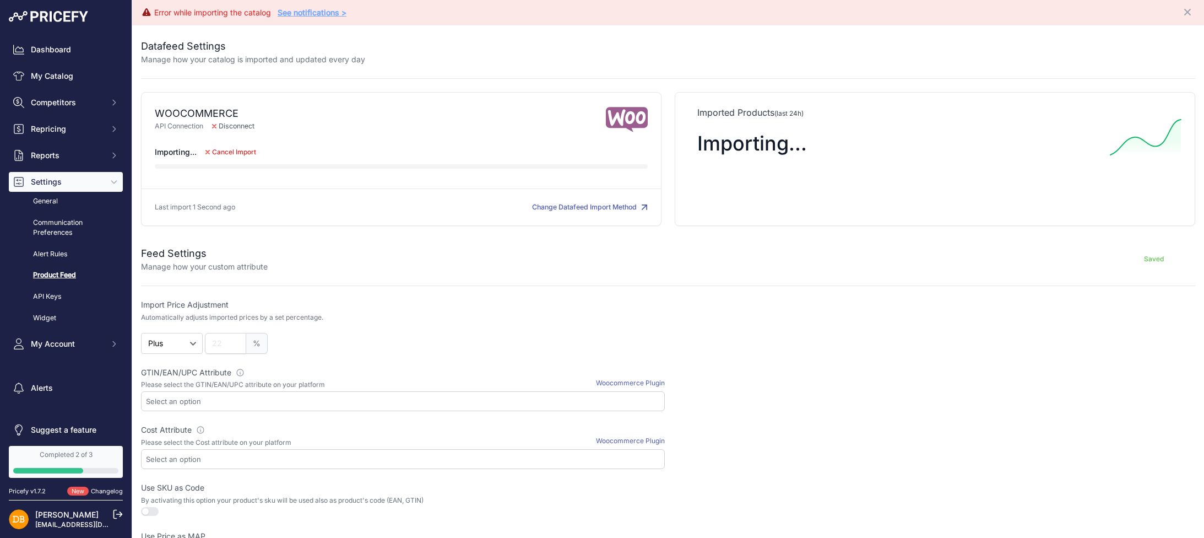
click at [312, 14] on link "See notifications >" at bounding box center [312, 12] width 69 height 9
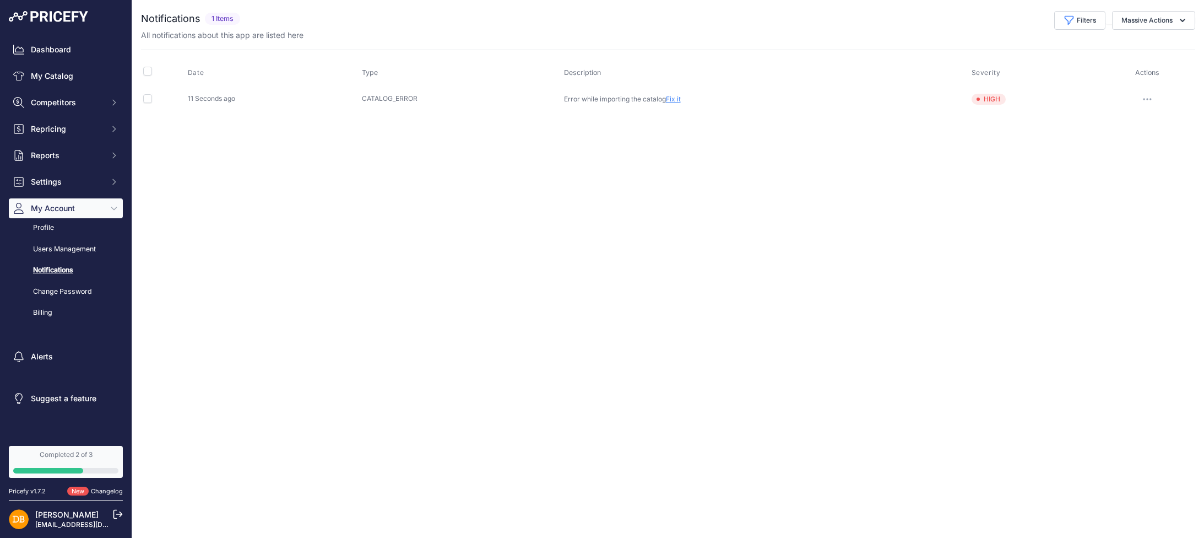
click at [679, 104] on td "Error while importing the catalog Fix it" at bounding box center [766, 98] width 408 height 25
click at [675, 100] on link "Fix it" at bounding box center [673, 99] width 15 height 8
